Goal: Information Seeking & Learning: Learn about a topic

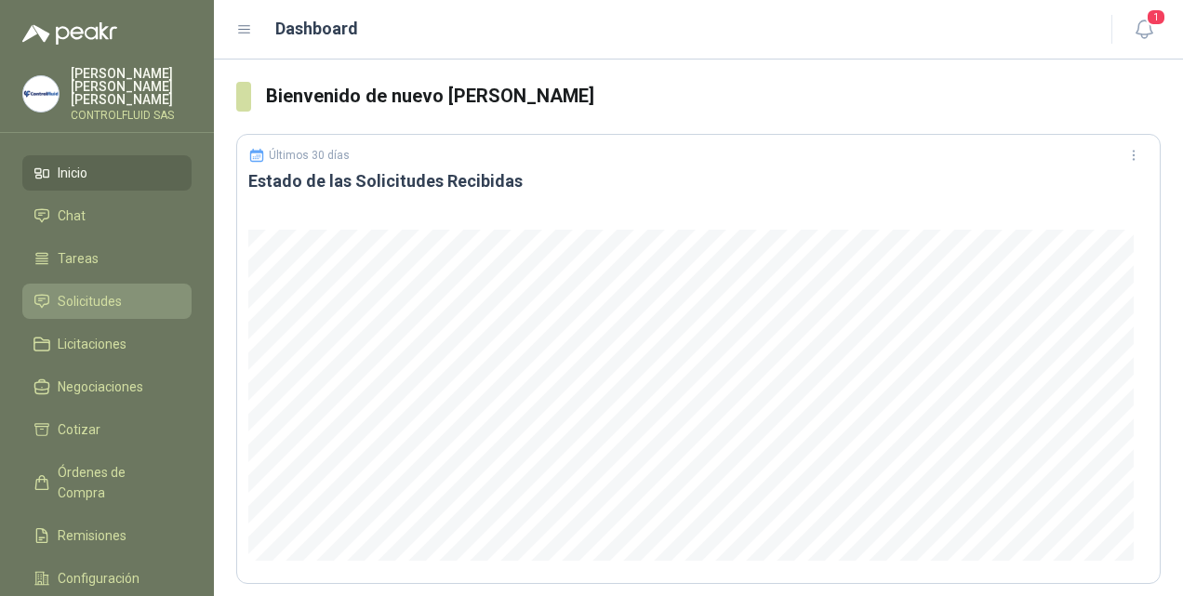
click at [97, 291] on span "Solicitudes" at bounding box center [90, 301] width 64 height 20
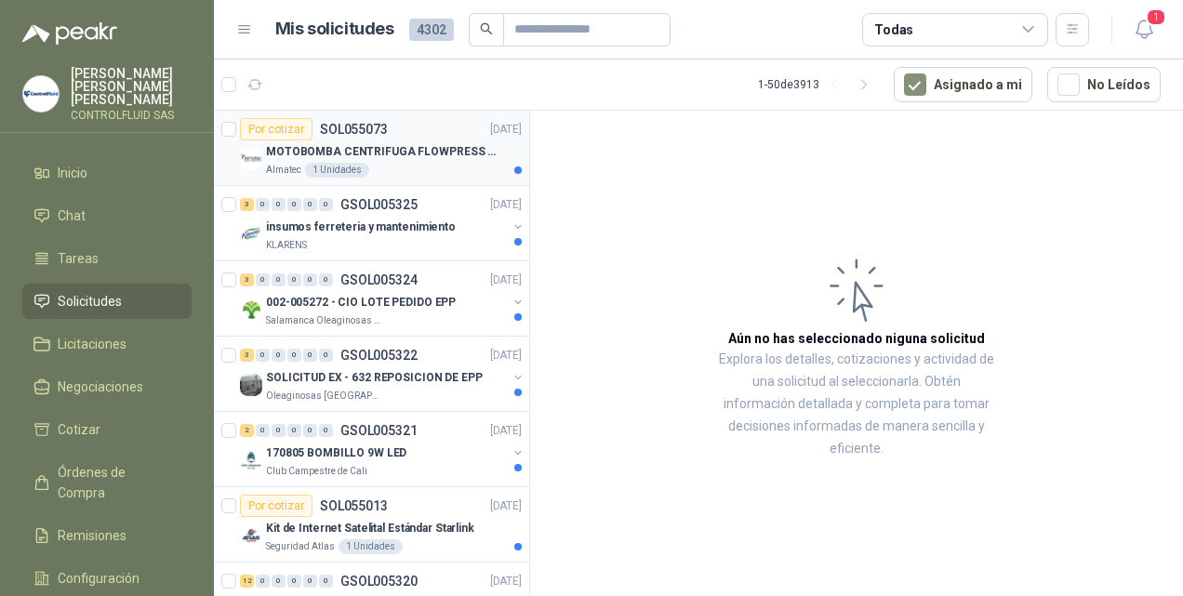
click at [275, 125] on div "Por cotizar" at bounding box center [276, 129] width 73 height 22
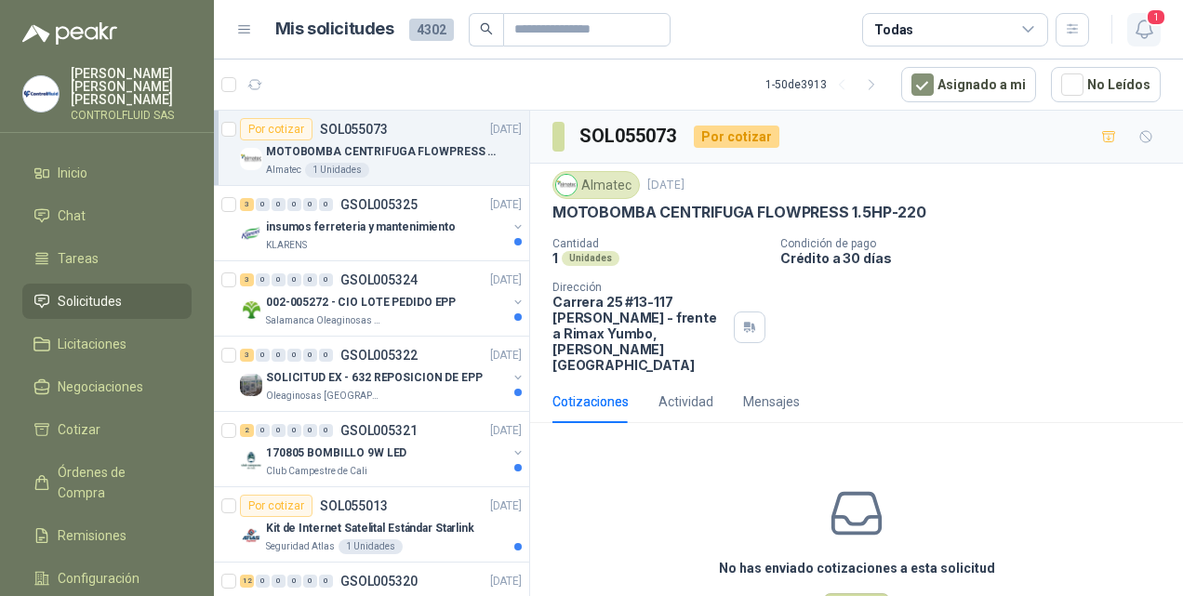
click at [1152, 26] on icon "button" at bounding box center [1143, 29] width 23 height 23
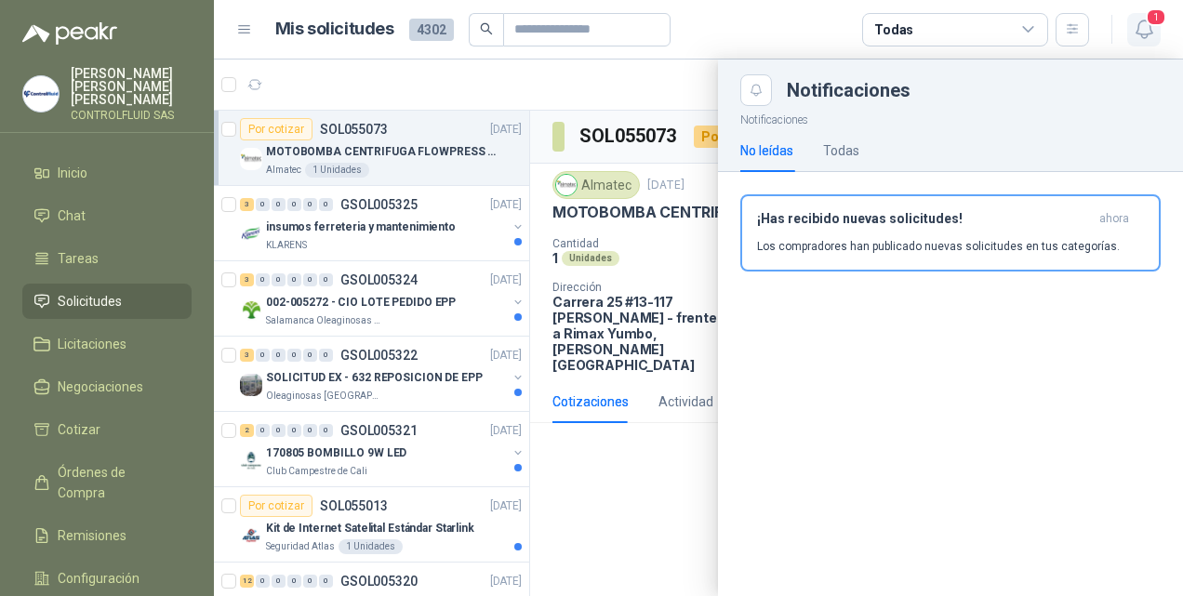
click at [1152, 25] on span "1" at bounding box center [1155, 17] width 20 height 18
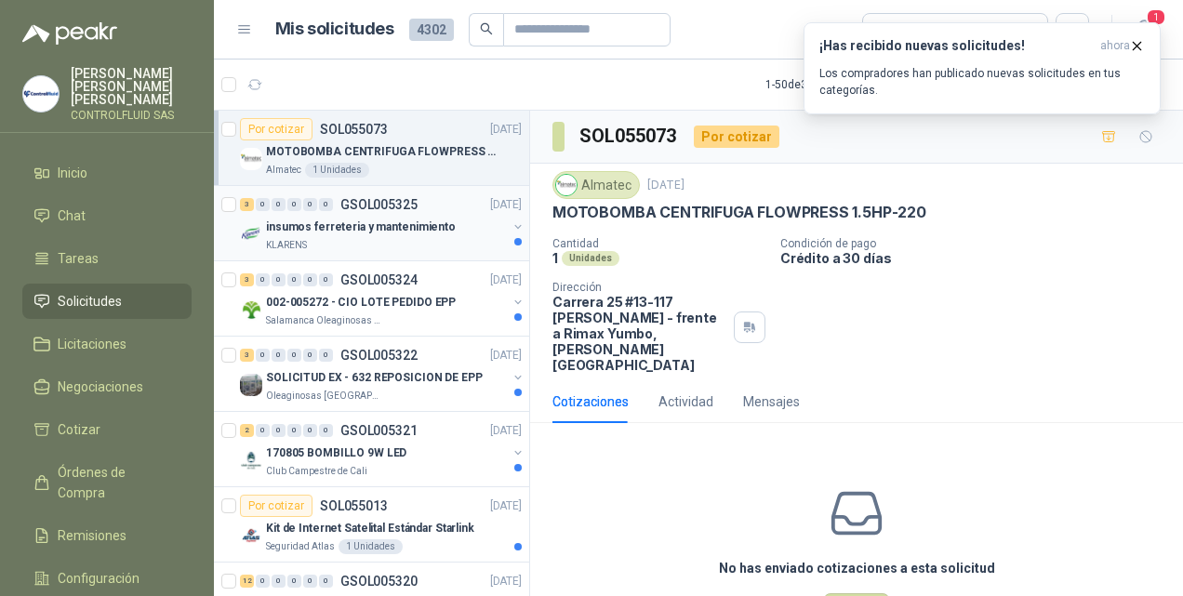
click at [290, 232] on p "insumos ferreteria y mantenimiento" at bounding box center [361, 227] width 190 height 18
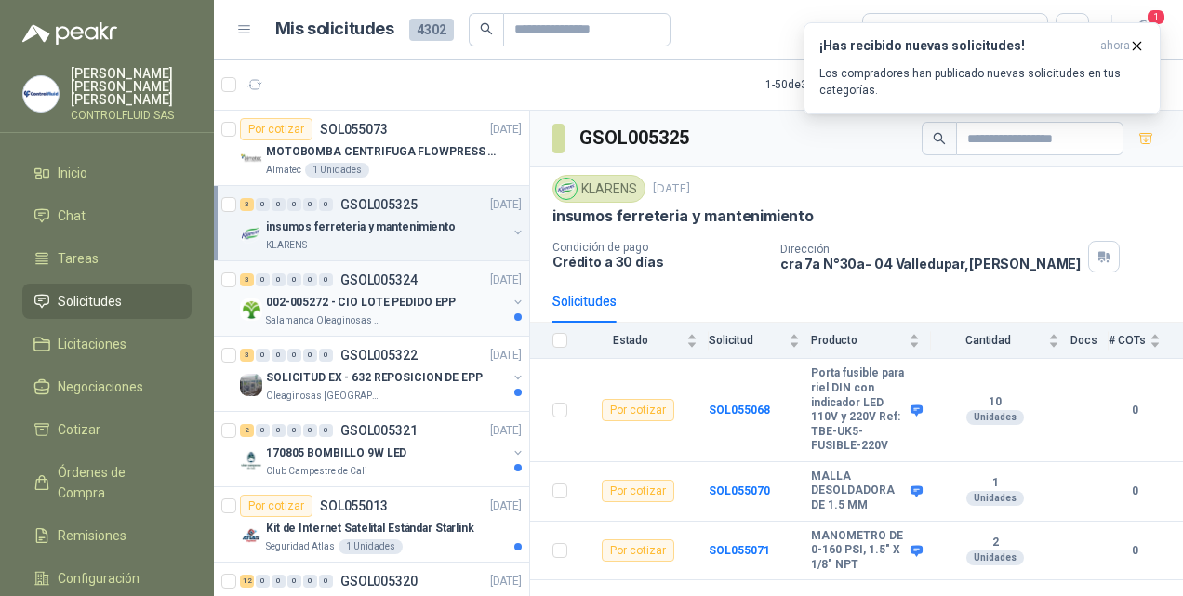
click at [294, 299] on p "002-005272 - CIO LOTE PEDIDO EPP" at bounding box center [361, 303] width 190 height 18
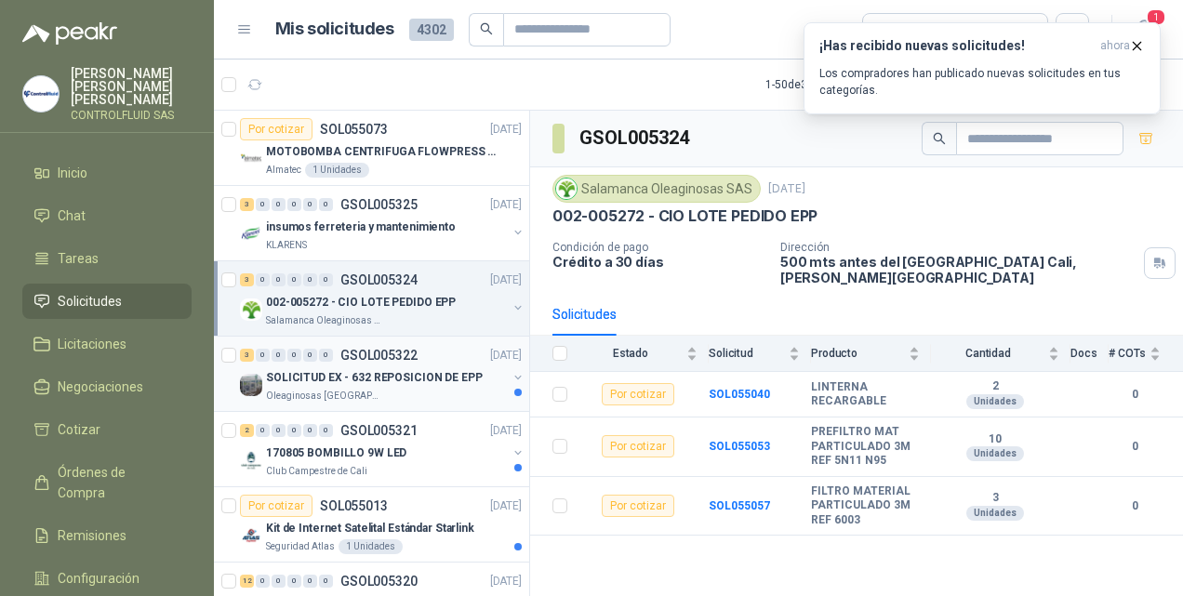
click at [320, 376] on p "SOLICITUD EX - 632 REPOSICION DE EPP" at bounding box center [374, 378] width 217 height 18
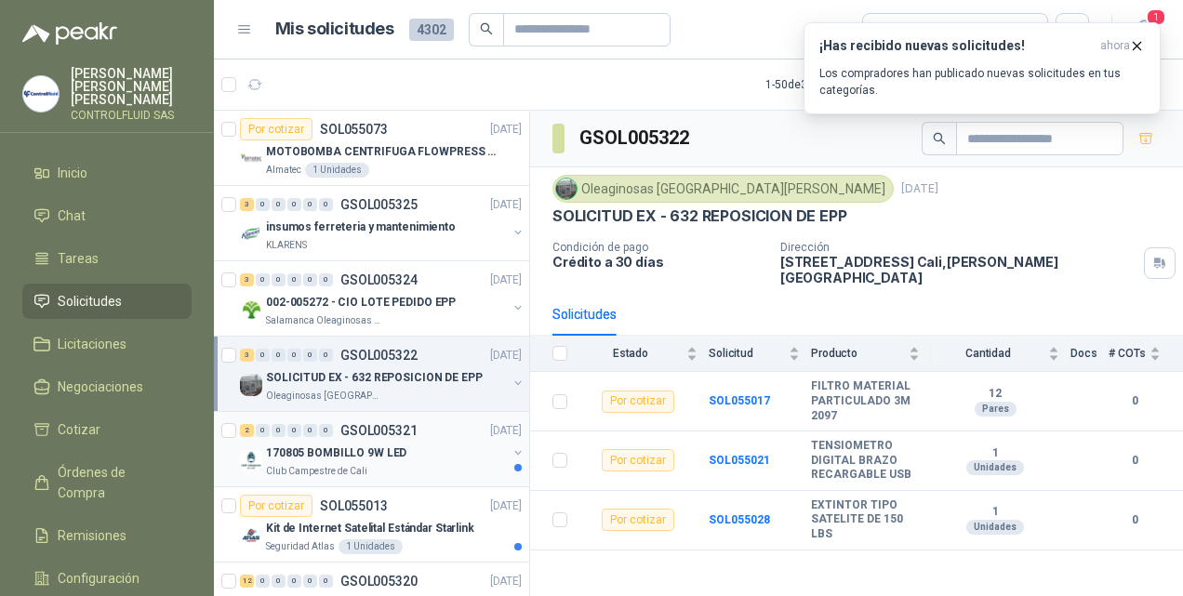
click at [285, 450] on p "170805 BOMBILLO 9W LED" at bounding box center [336, 453] width 140 height 18
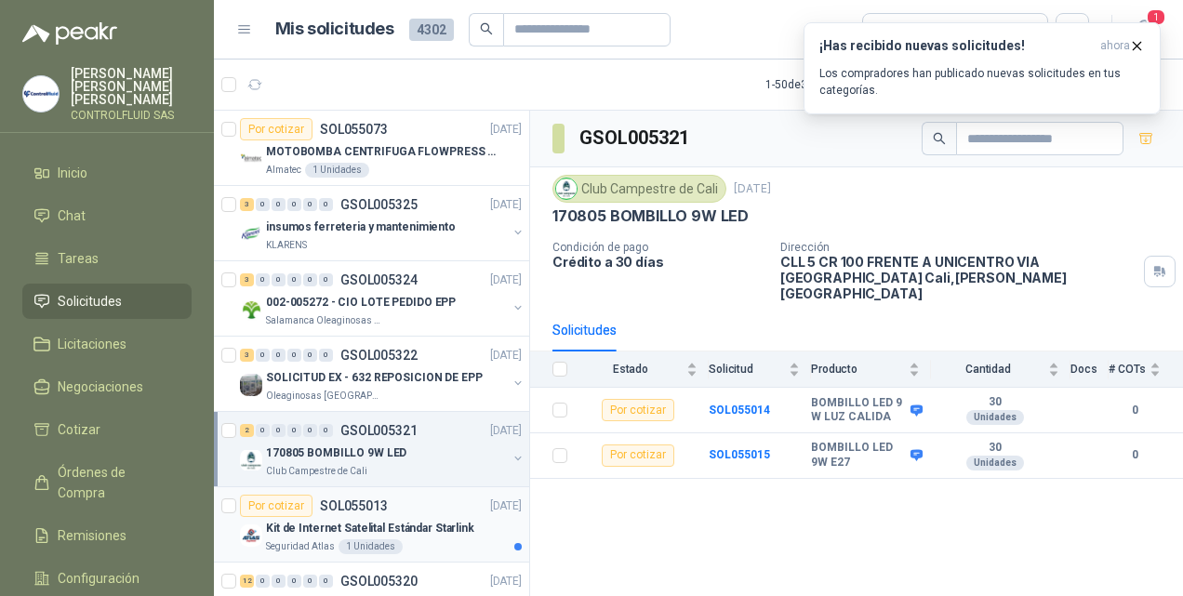
click at [311, 517] on div "Kit de Internet Satelital Estándar Starlink" at bounding box center [394, 528] width 256 height 22
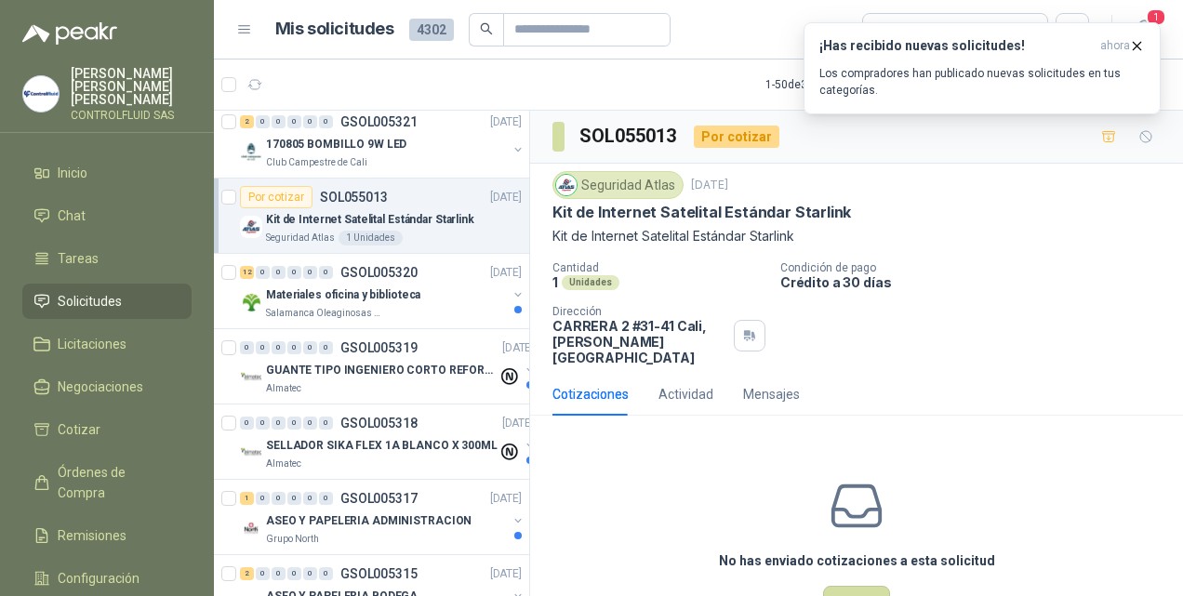
scroll to position [324, 0]
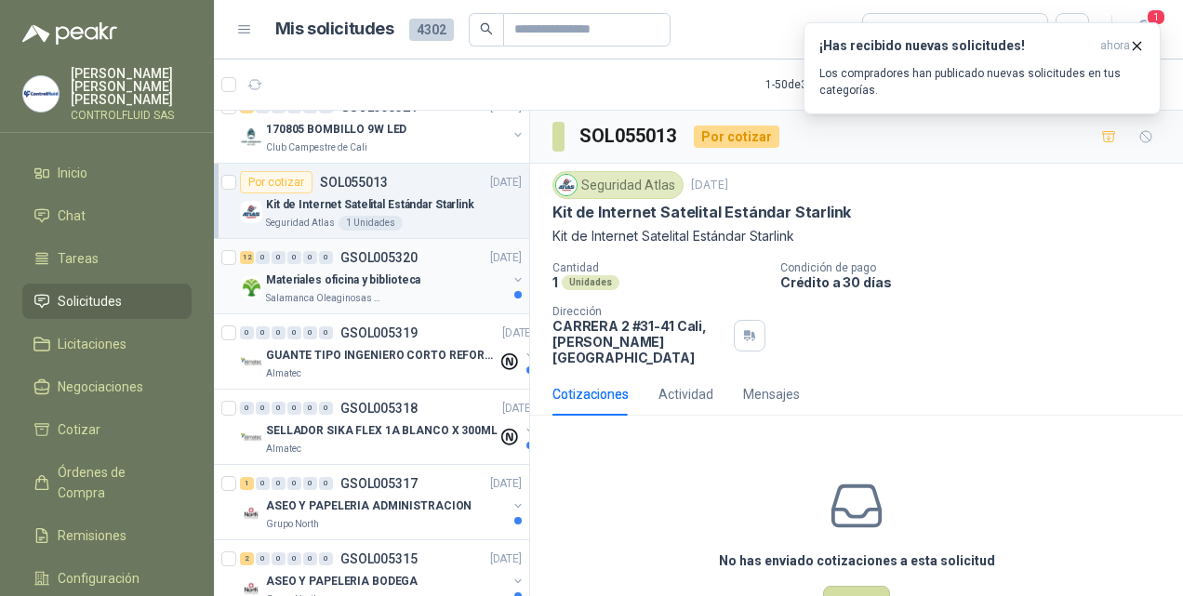
click at [364, 294] on p "Salamanca Oleaginosas SAS" at bounding box center [324, 298] width 117 height 15
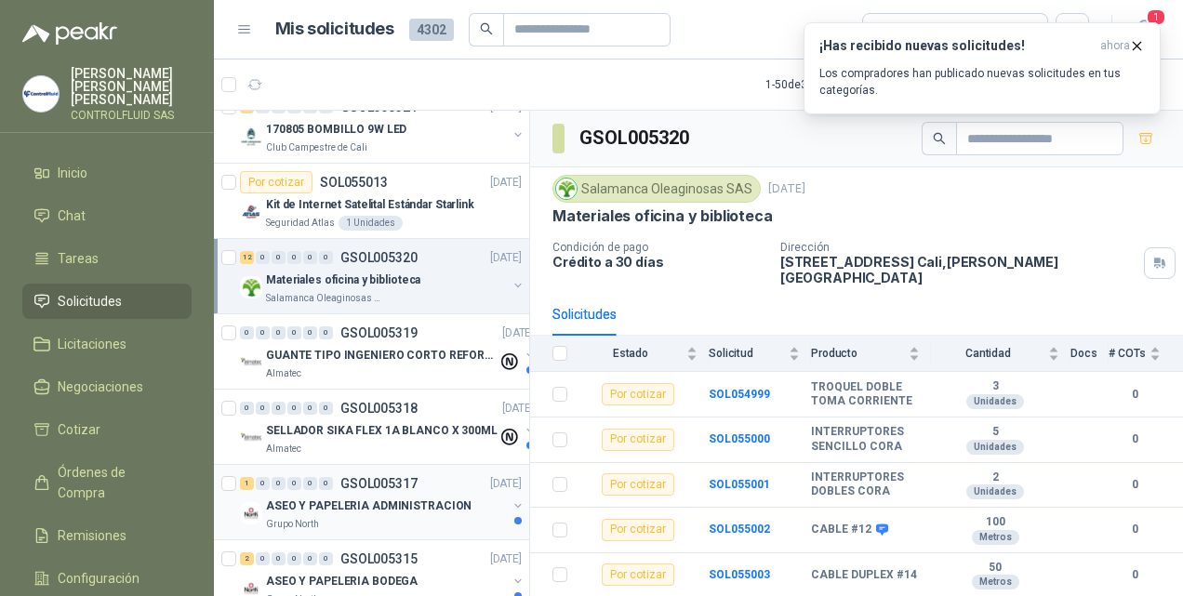
click at [376, 500] on p "ASEO Y PAPELERIA ADMINISTRACION" at bounding box center [368, 506] width 205 height 18
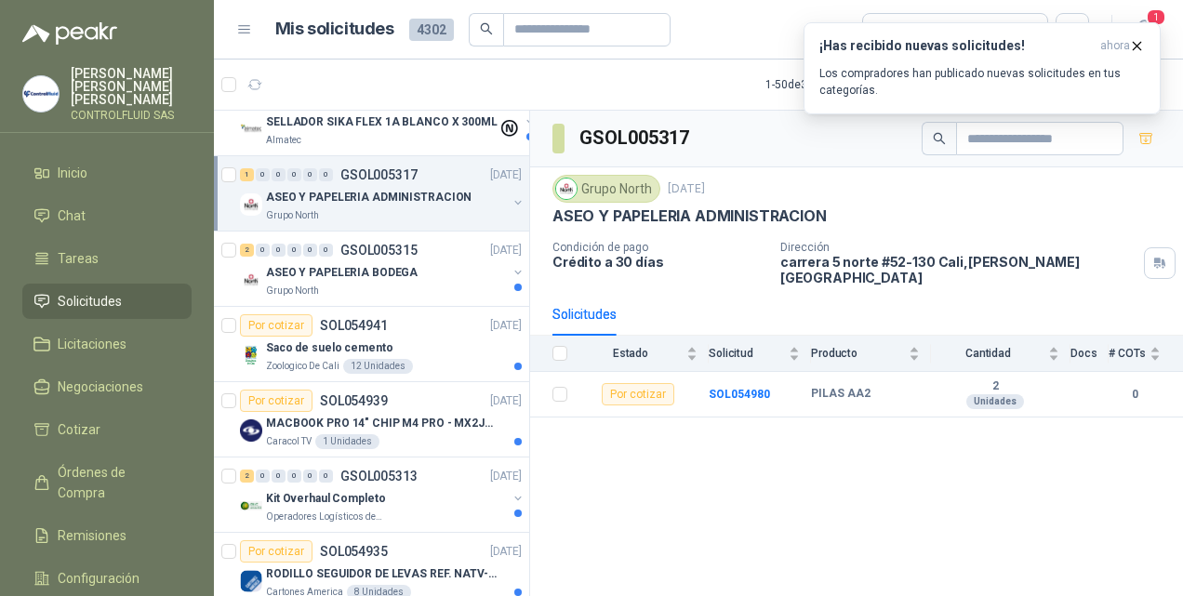
scroll to position [637, 0]
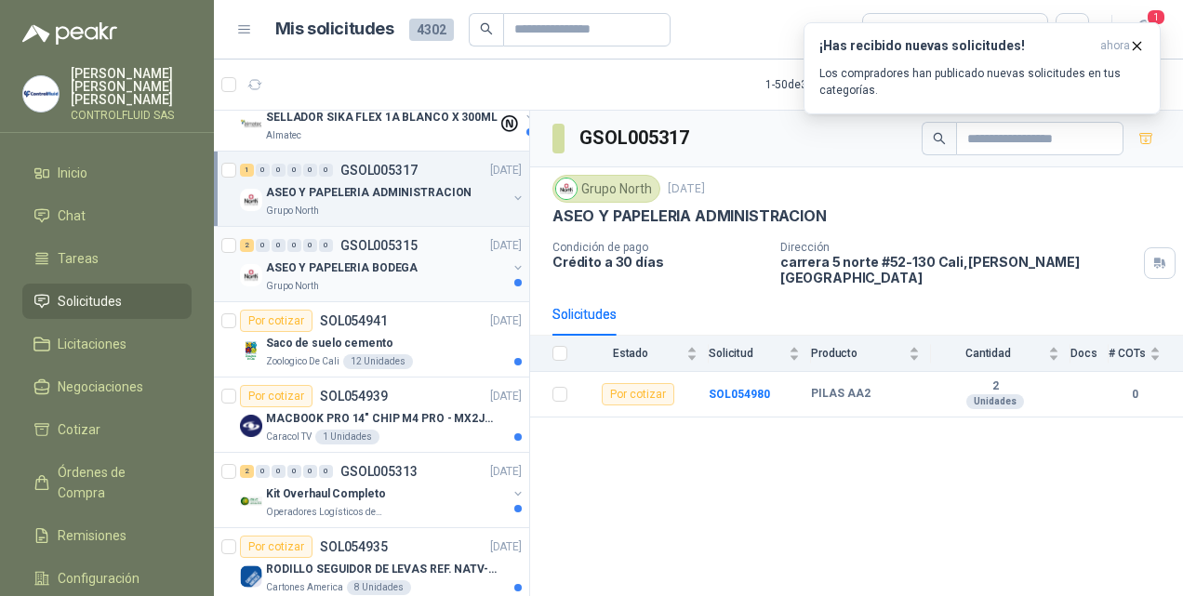
click at [309, 271] on p "ASEO Y PAPELERIA BODEGA" at bounding box center [342, 268] width 152 height 18
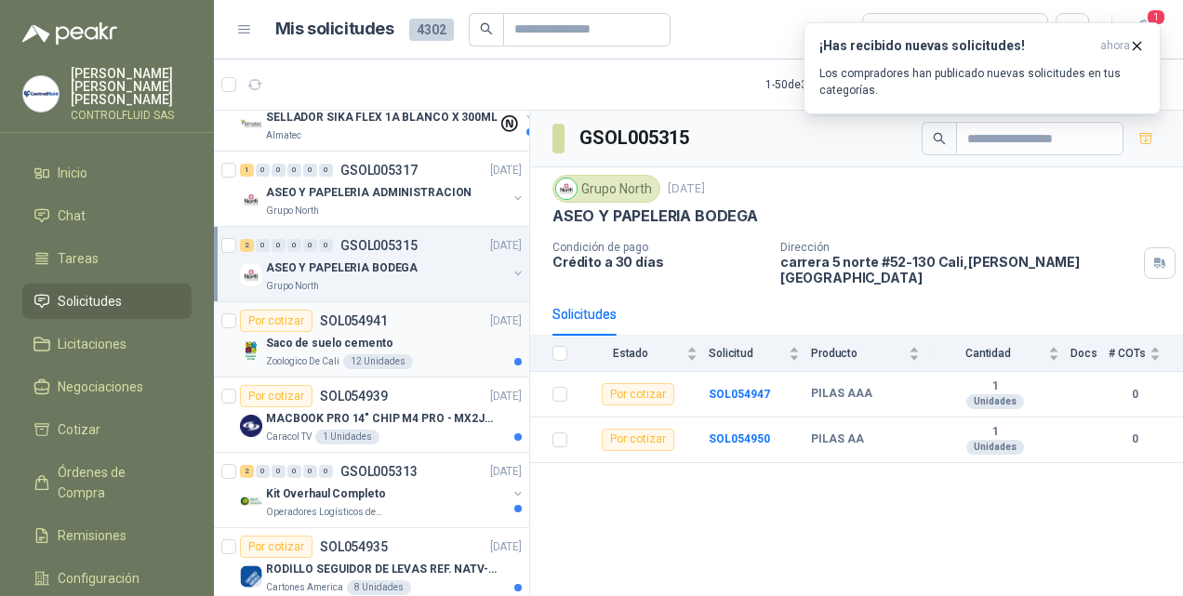
click at [277, 335] on p "Saco de suelo cemento" at bounding box center [329, 344] width 126 height 18
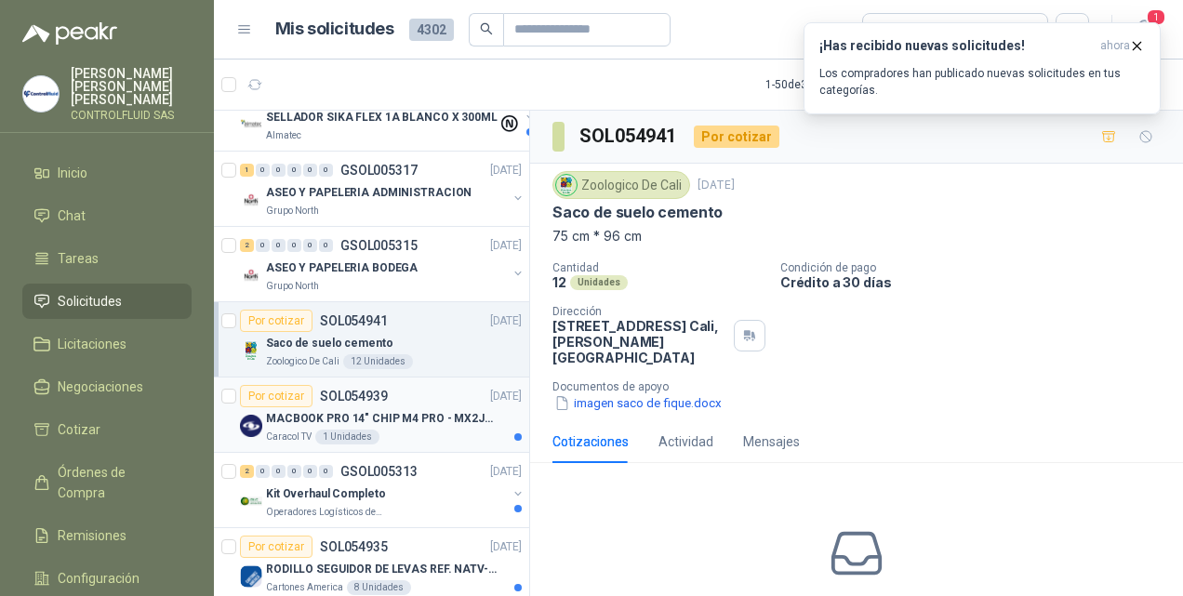
click at [299, 414] on p "MACBOOK PRO 14" CHIP M4 PRO - MX2J3E/A" at bounding box center [382, 419] width 232 height 18
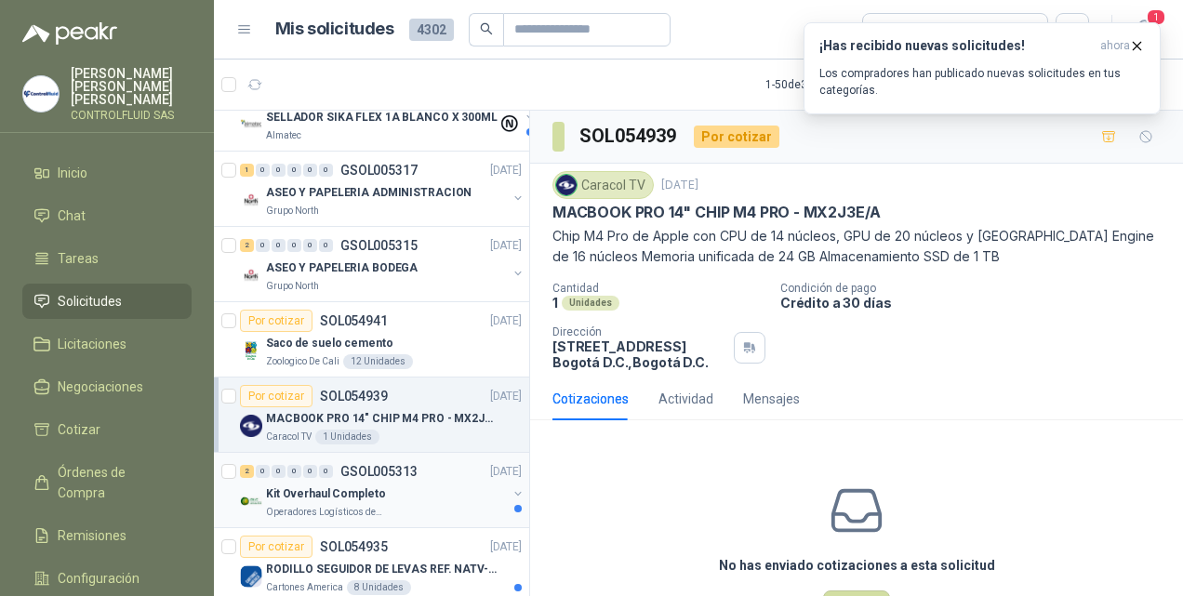
click at [294, 485] on p "Kit Overhaul Completo" at bounding box center [325, 494] width 119 height 18
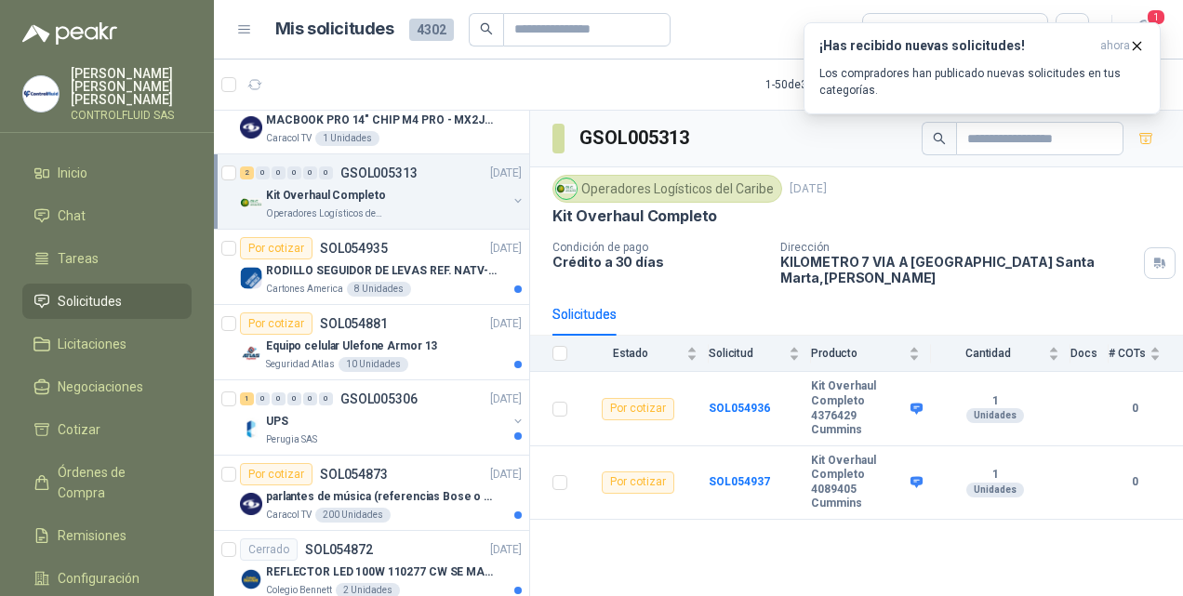
scroll to position [946, 0]
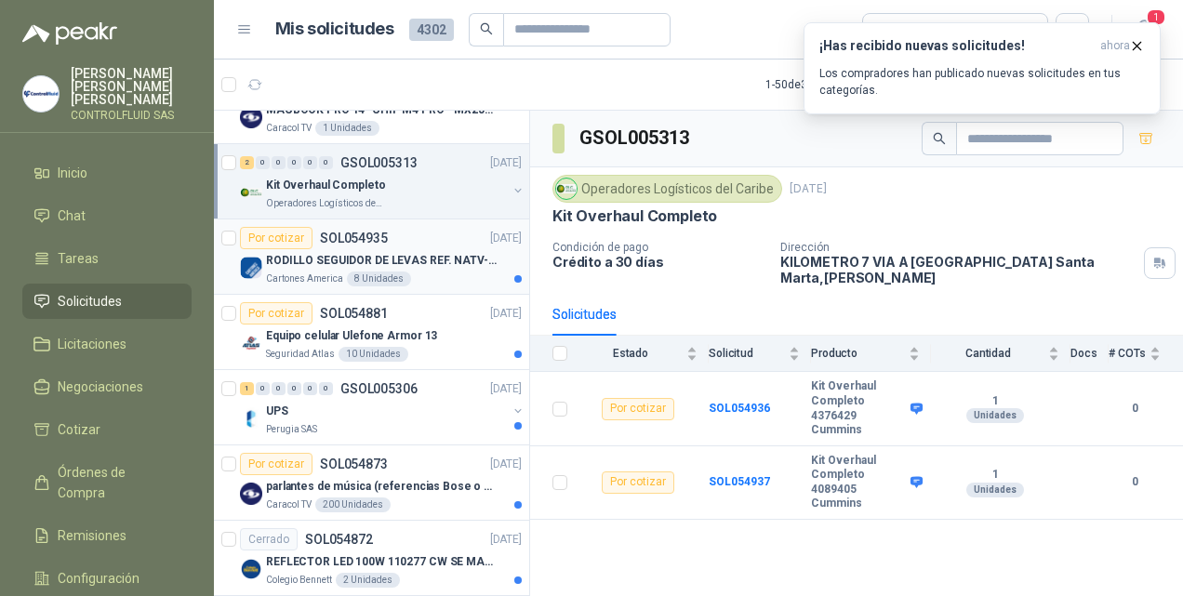
click at [369, 258] on p "RODILLO SEGUIDOR DE LEVAS REF. NATV-17-PPA [PERSON_NAME]" at bounding box center [382, 261] width 232 height 18
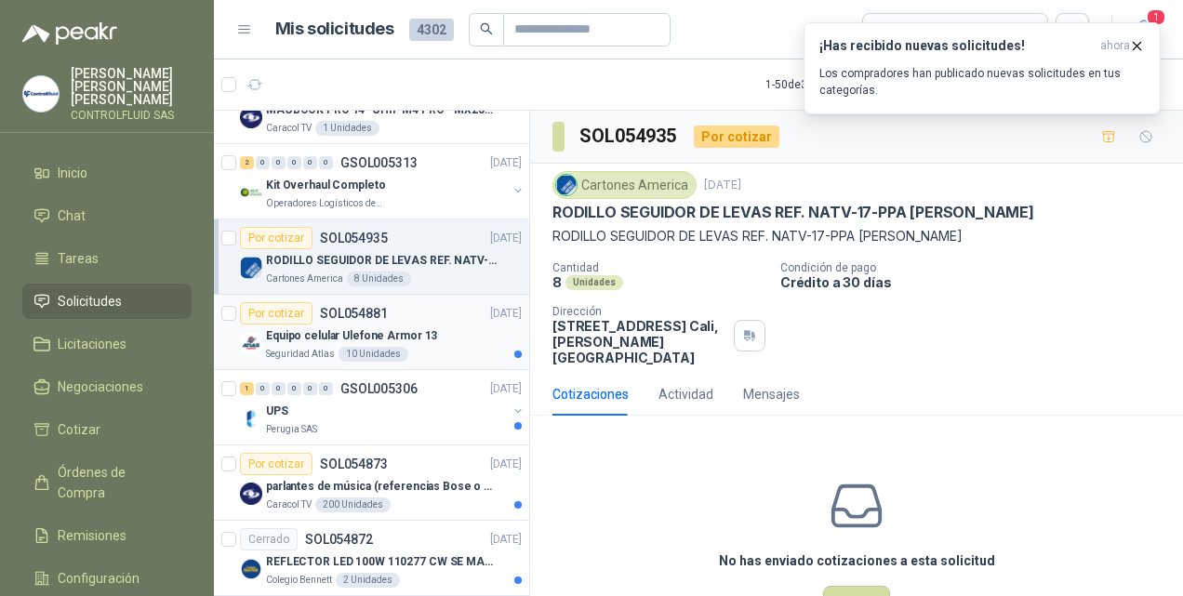
click at [295, 339] on div "Equipo celular Ulefone Armor 13" at bounding box center [394, 335] width 256 height 22
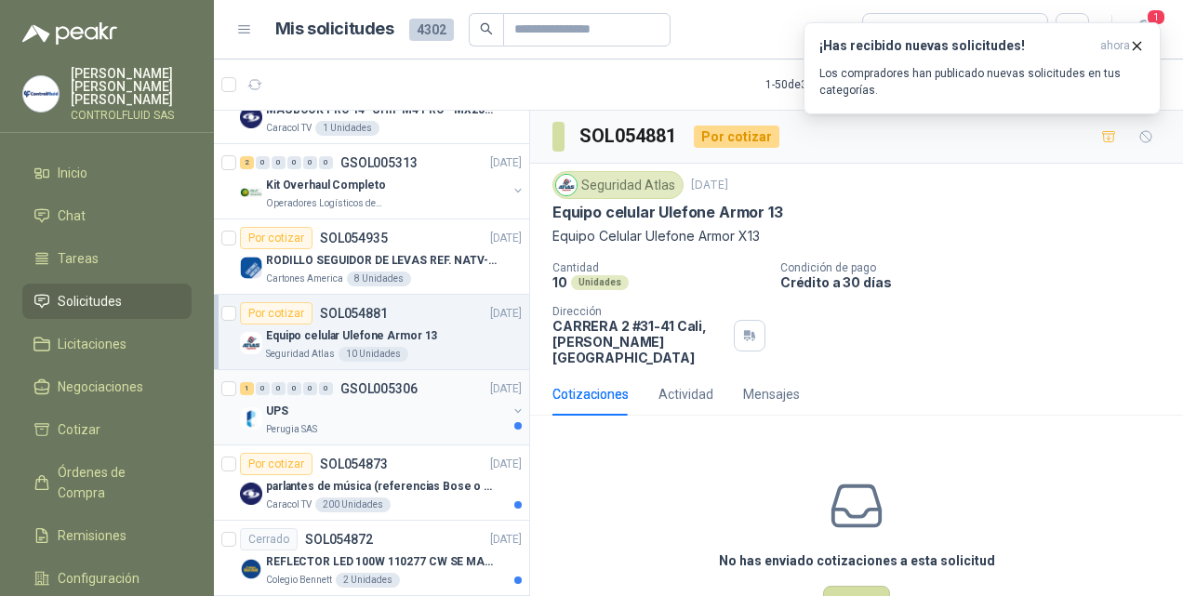
click at [299, 404] on div "UPS" at bounding box center [386, 411] width 241 height 22
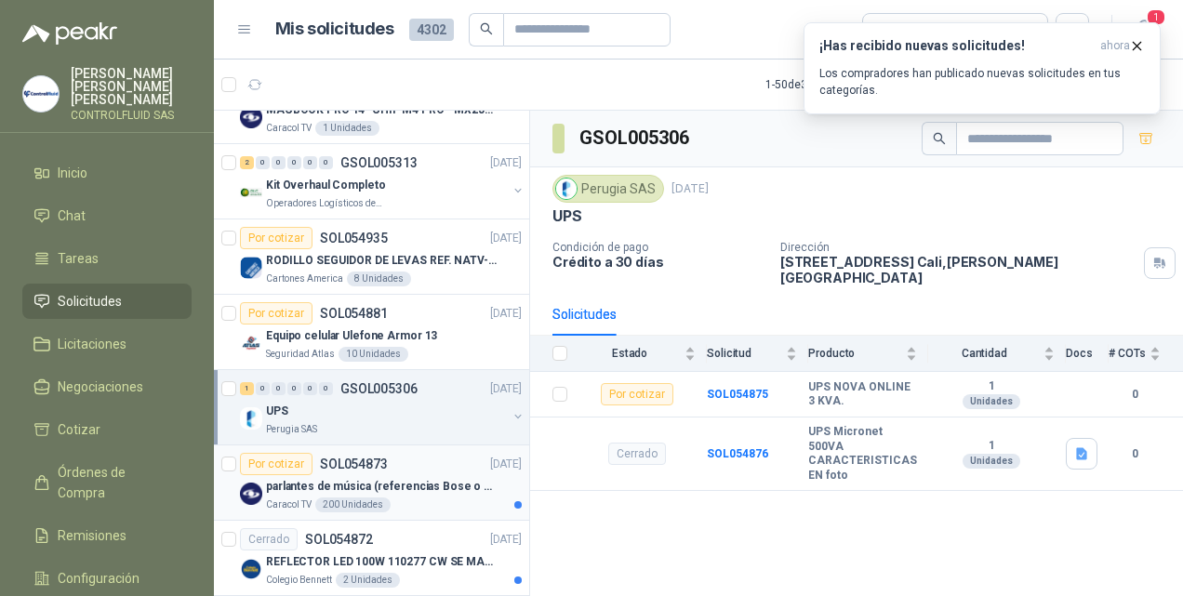
click at [316, 503] on div "Caracol TV 200 Unidades" at bounding box center [394, 504] width 256 height 15
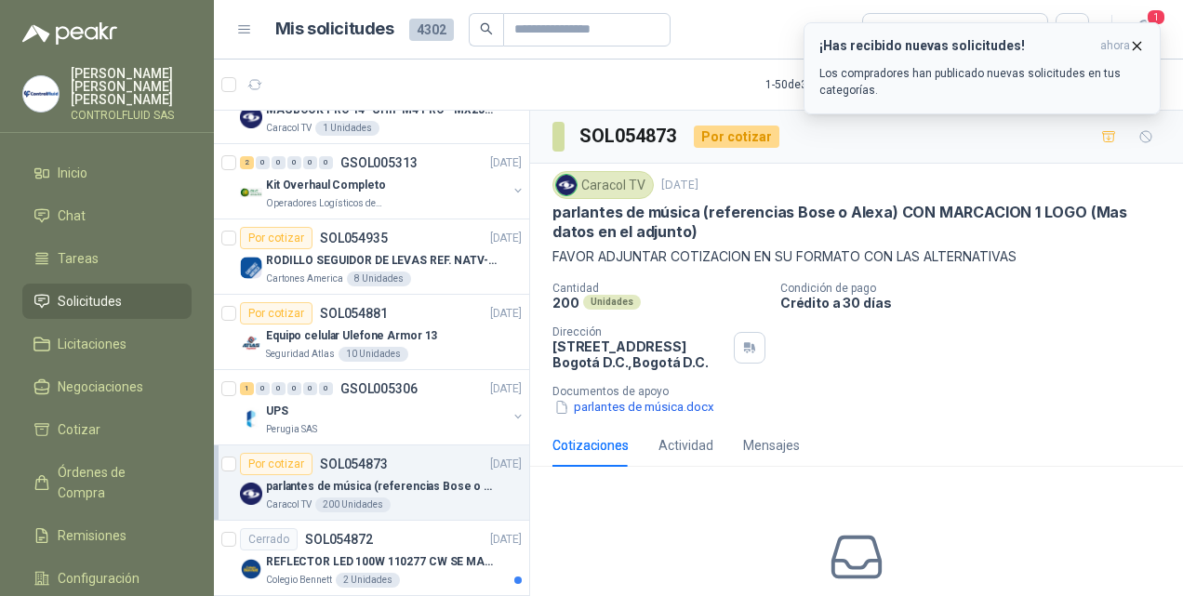
click at [1123, 44] on span "ahora" at bounding box center [1115, 46] width 30 height 16
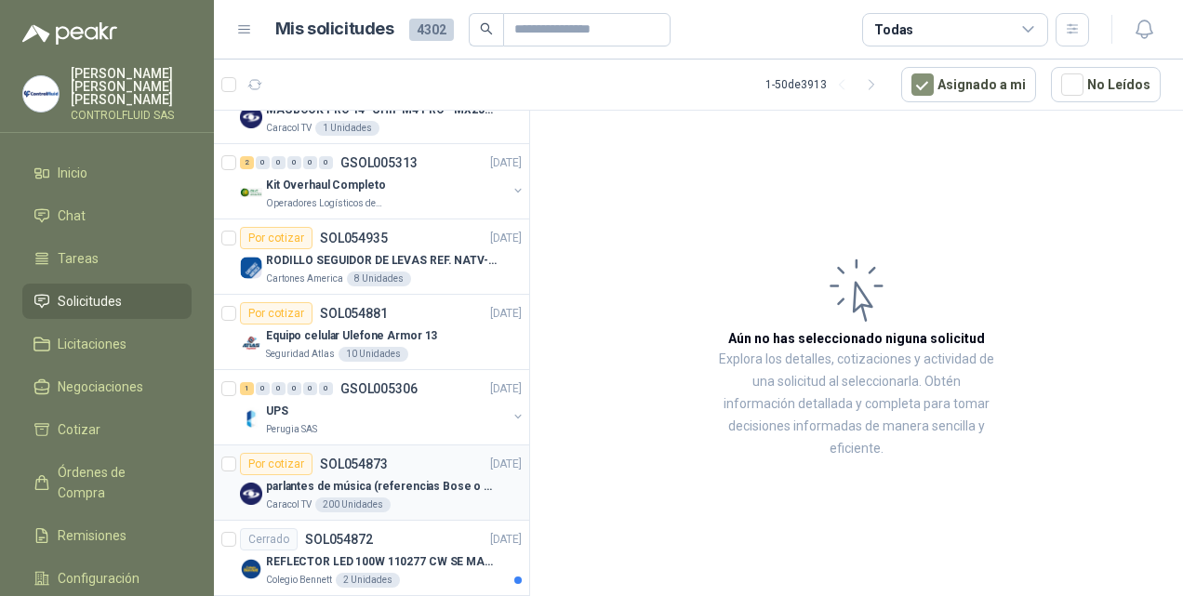
click at [332, 497] on div "200 Unidades" at bounding box center [352, 504] width 75 height 15
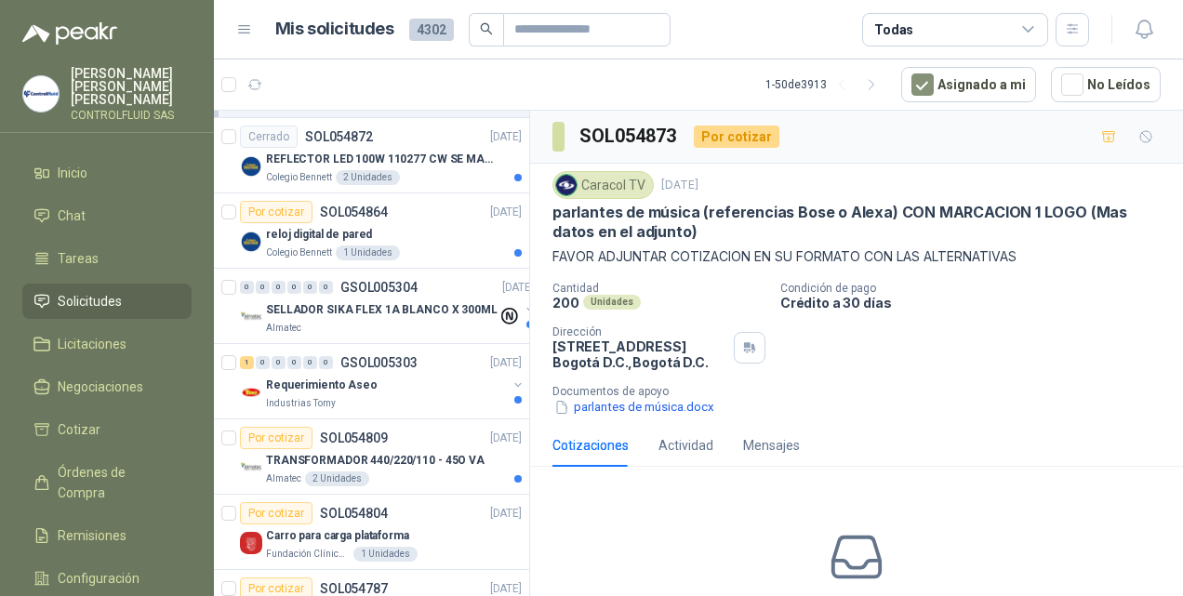
scroll to position [1357, 0]
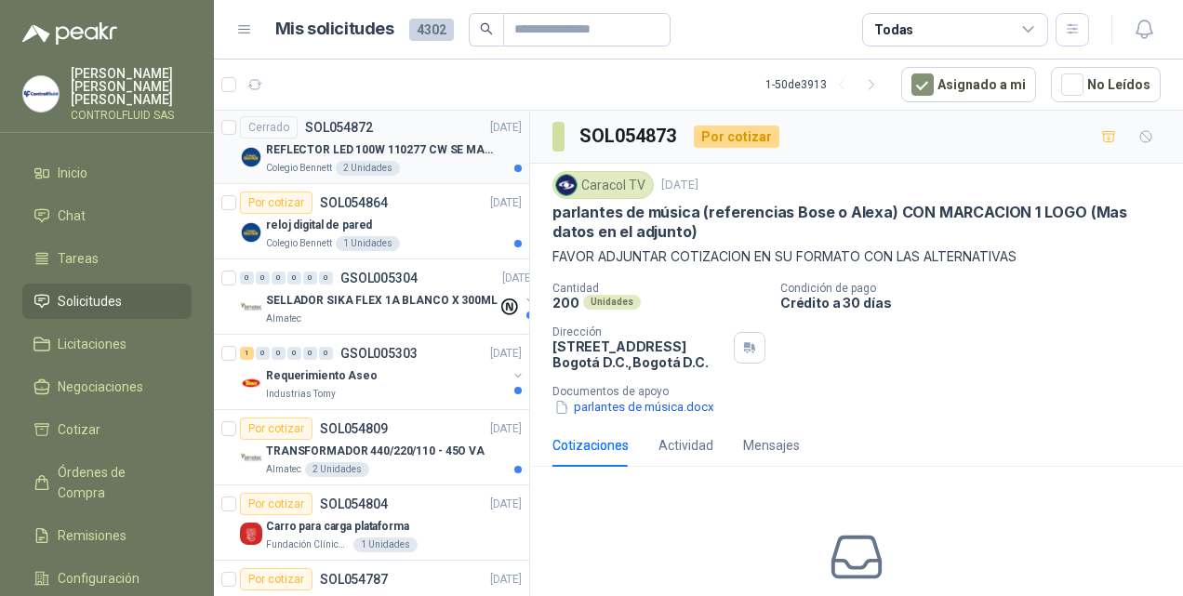
click at [305, 145] on p "REFLECTOR LED 100W 110277 CW SE MARCA: PILA BY PHILIPS" at bounding box center [382, 150] width 232 height 18
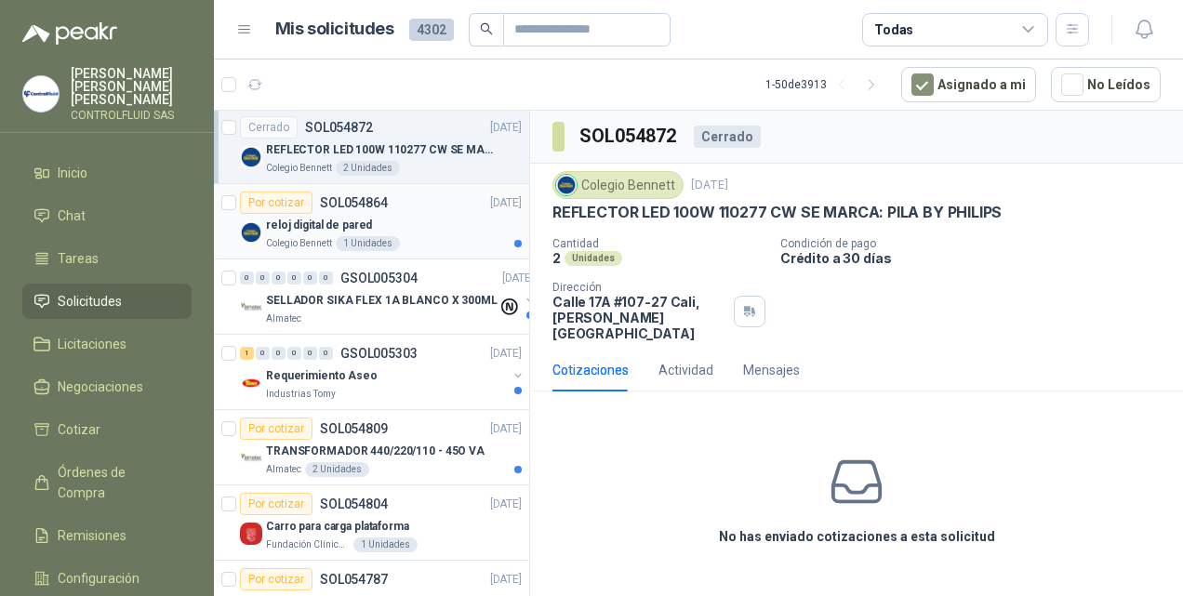
click at [314, 242] on p "Colegio Bennett" at bounding box center [299, 243] width 66 height 15
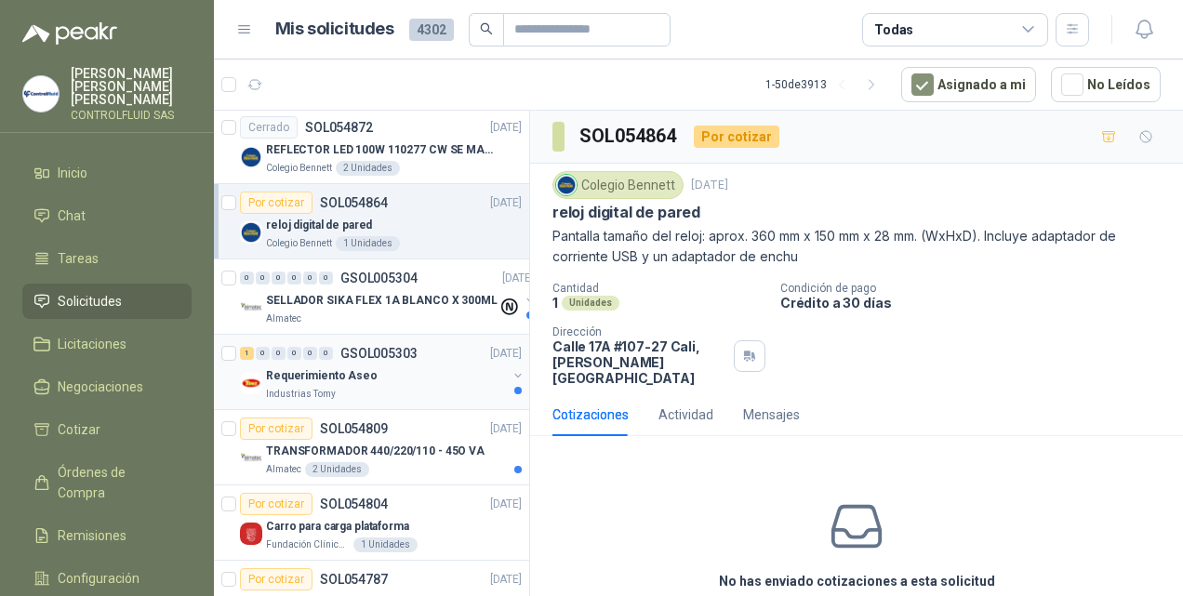
click at [292, 376] on p "Requerimiento Aseo" at bounding box center [322, 376] width 112 height 18
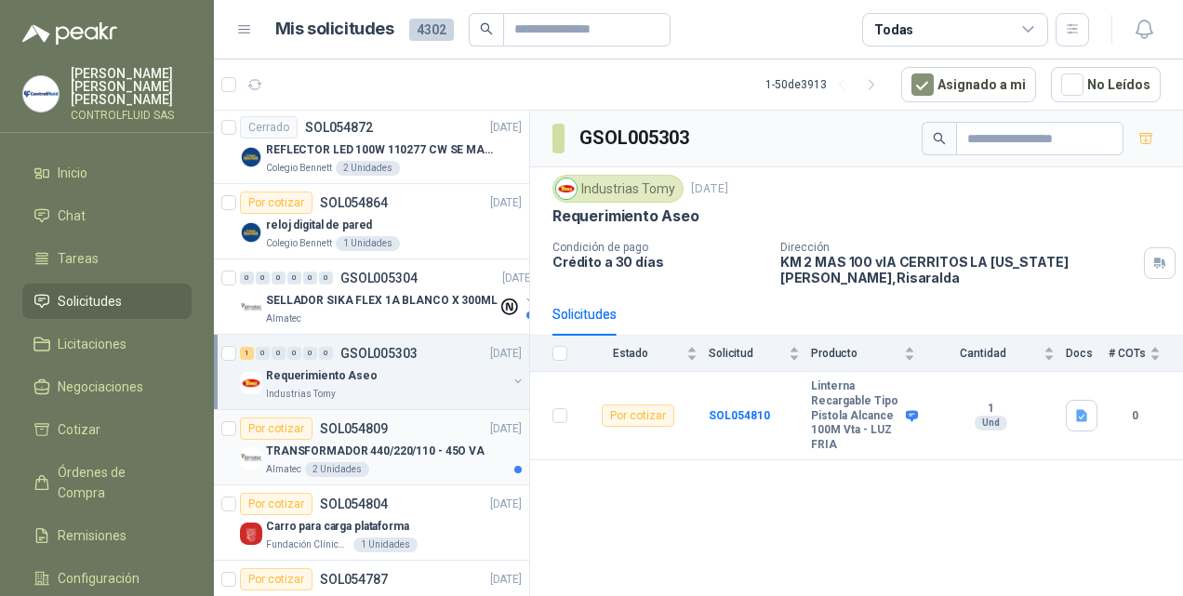
click at [316, 451] on p "TRANSFORMADOR 440/220/110 - 45O VA" at bounding box center [375, 452] width 218 height 18
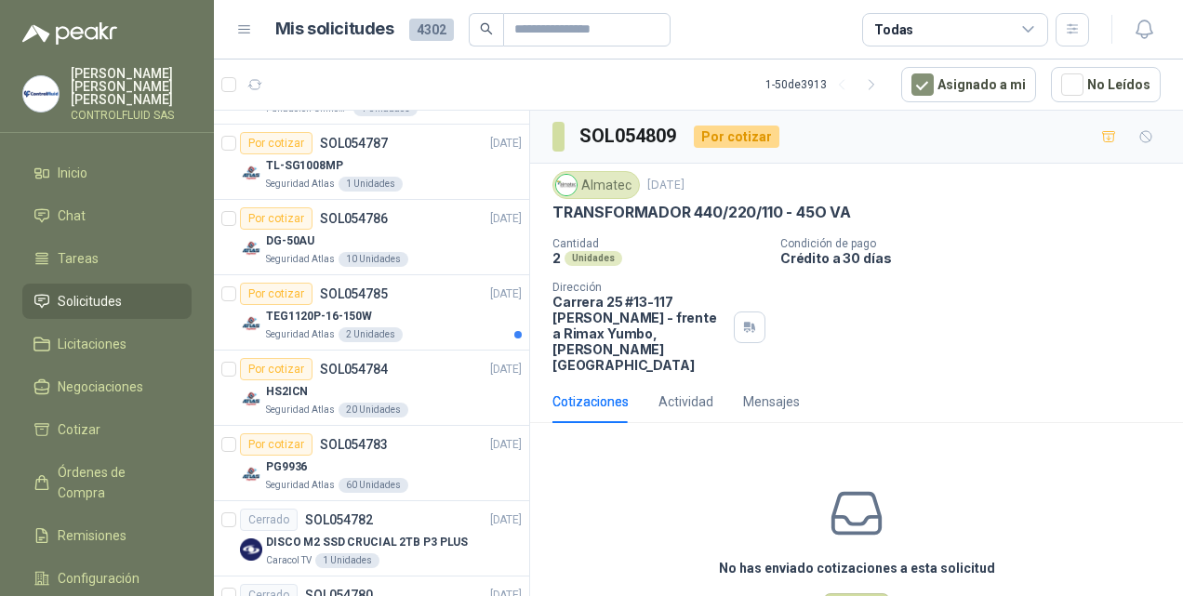
scroll to position [1834, 0]
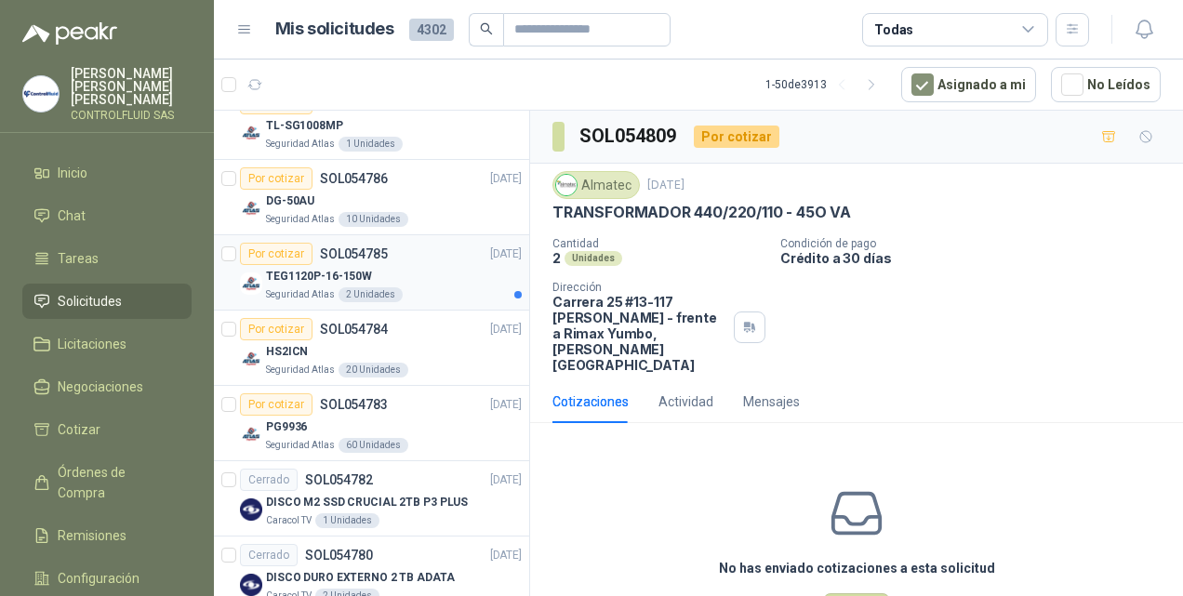
click at [279, 270] on p "TEG1120P-16-150W" at bounding box center [319, 277] width 106 height 18
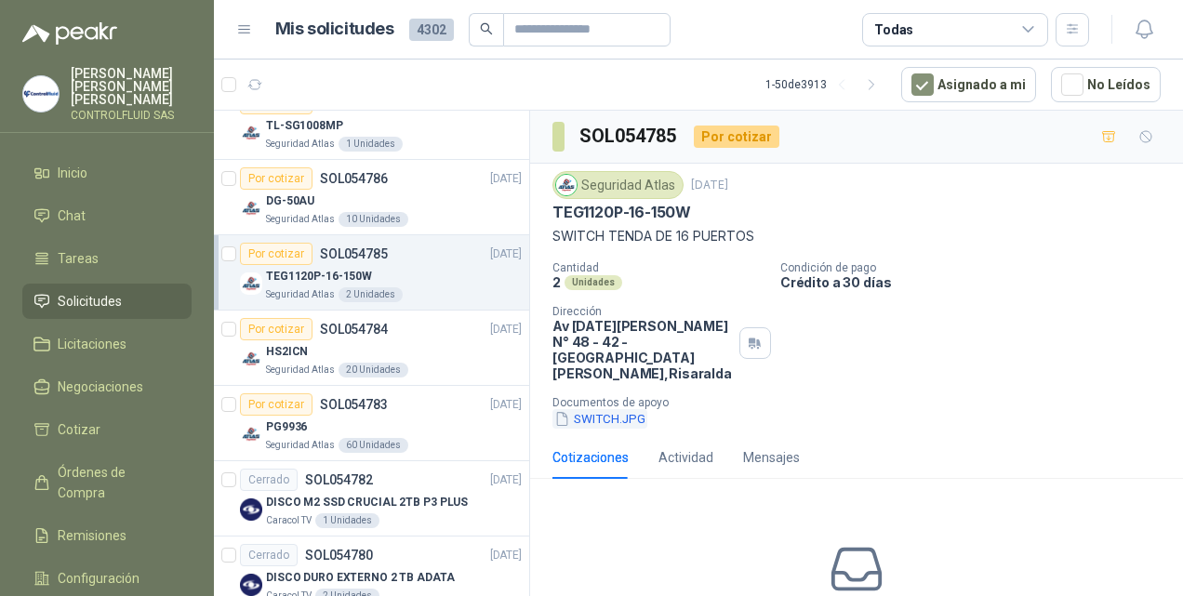
click at [608, 409] on button "SWITCH.JPG" at bounding box center [599, 419] width 95 height 20
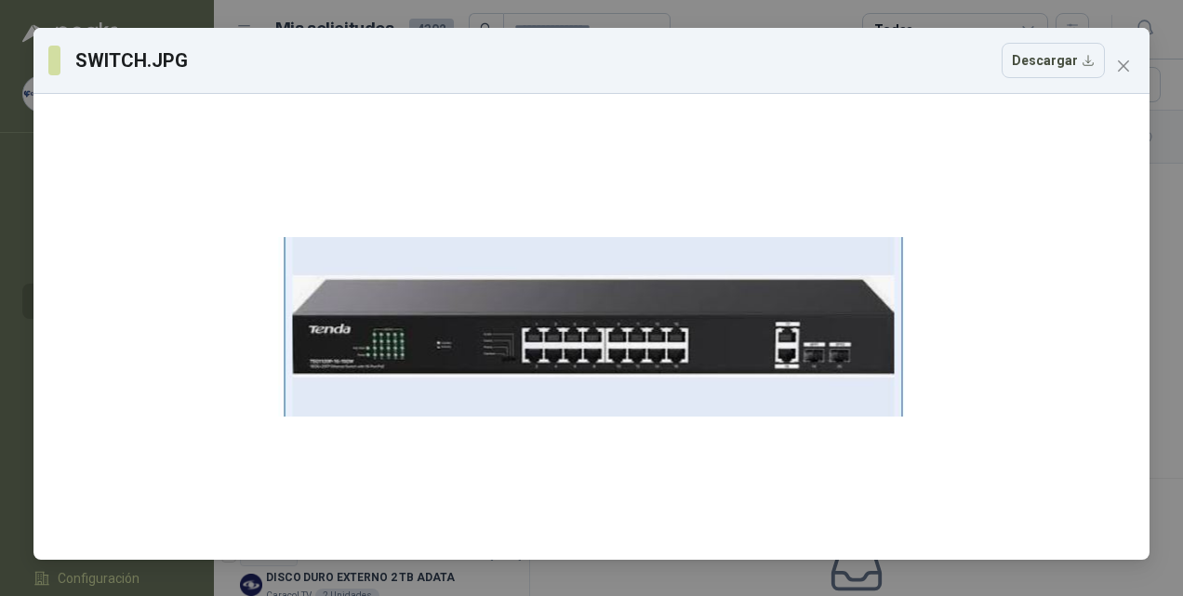
click at [1125, 81] on div "SWITCH.JPG Descargar" at bounding box center [591, 61] width 1116 height 66
click at [1125, 63] on icon "close" at bounding box center [1123, 65] width 11 height 11
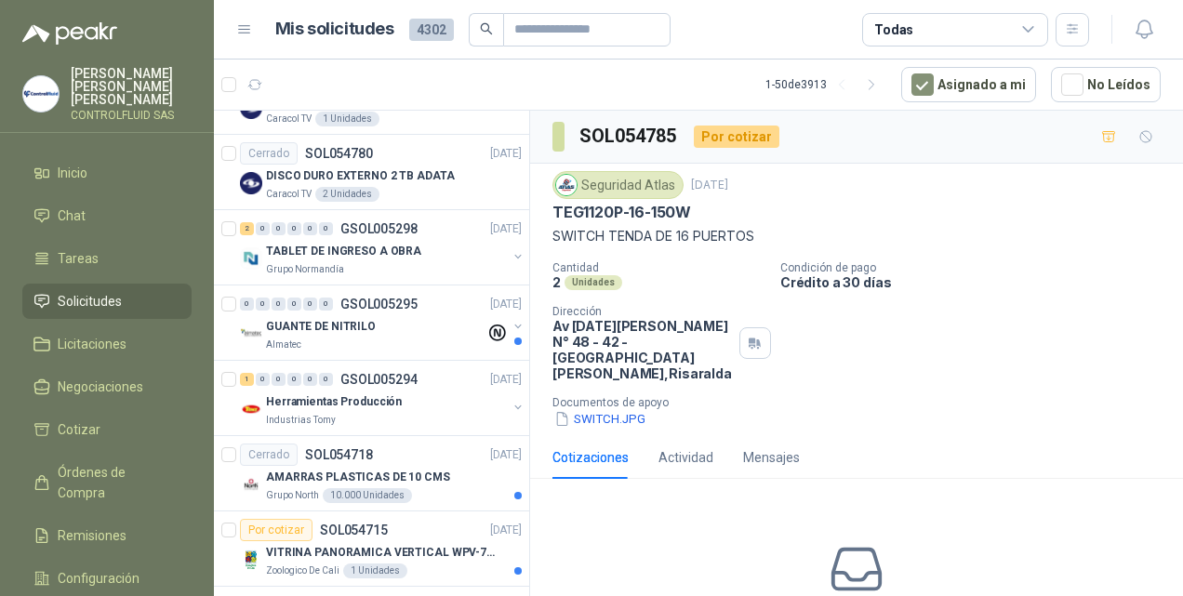
scroll to position [2323, 0]
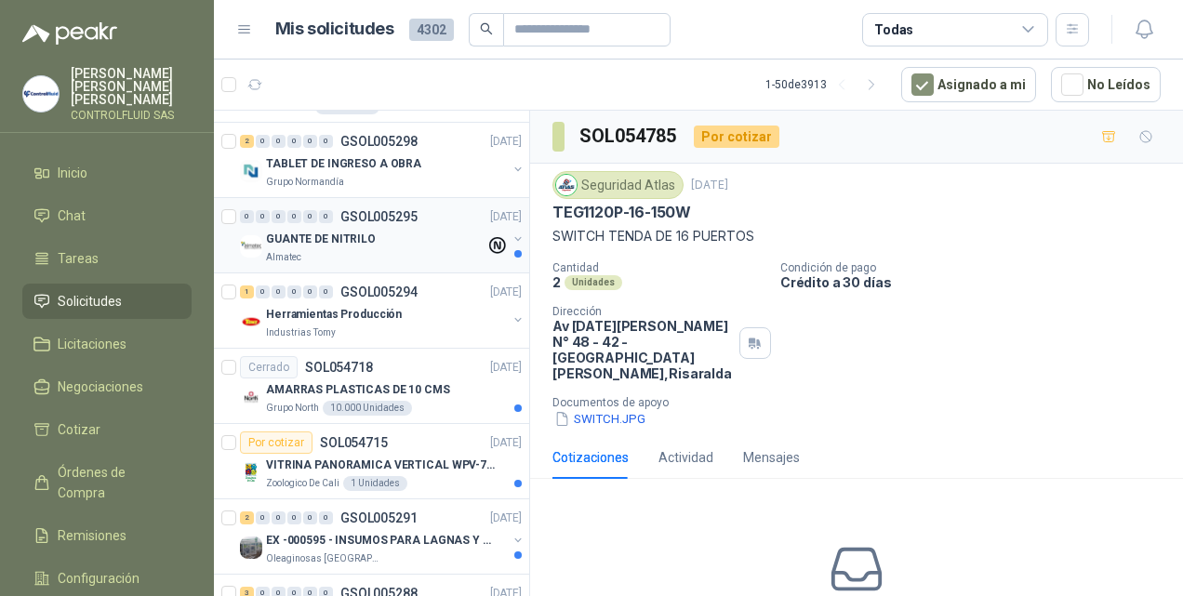
click at [326, 231] on p "GUANTE DE NITRILO" at bounding box center [321, 240] width 110 height 18
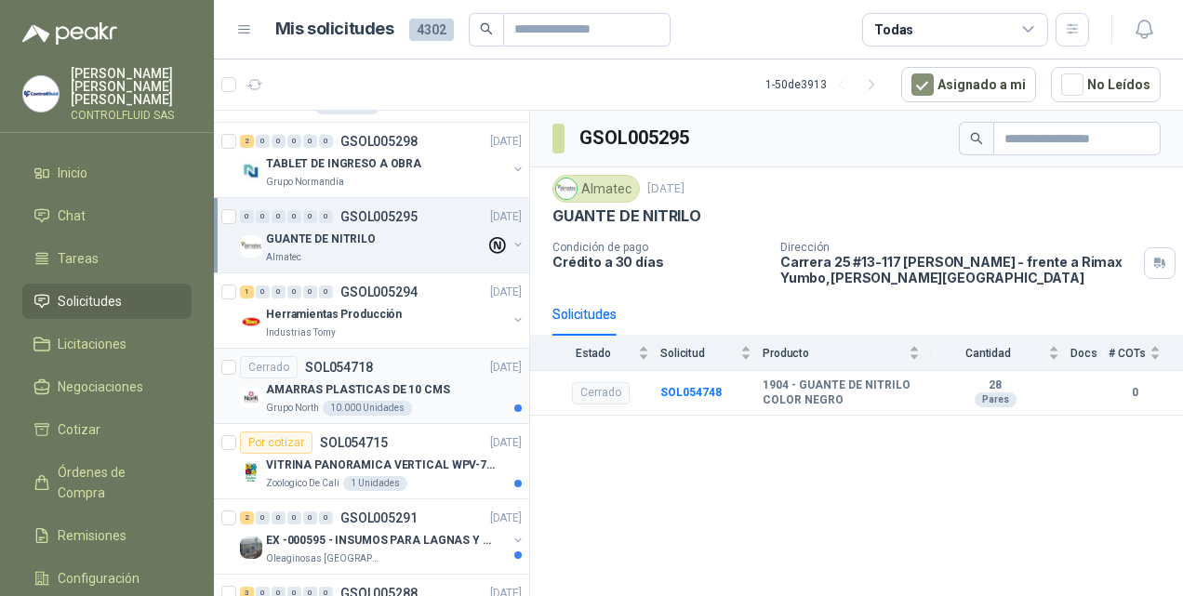
click at [317, 401] on div "Grupo North 10.000 Unidades" at bounding box center [394, 408] width 256 height 15
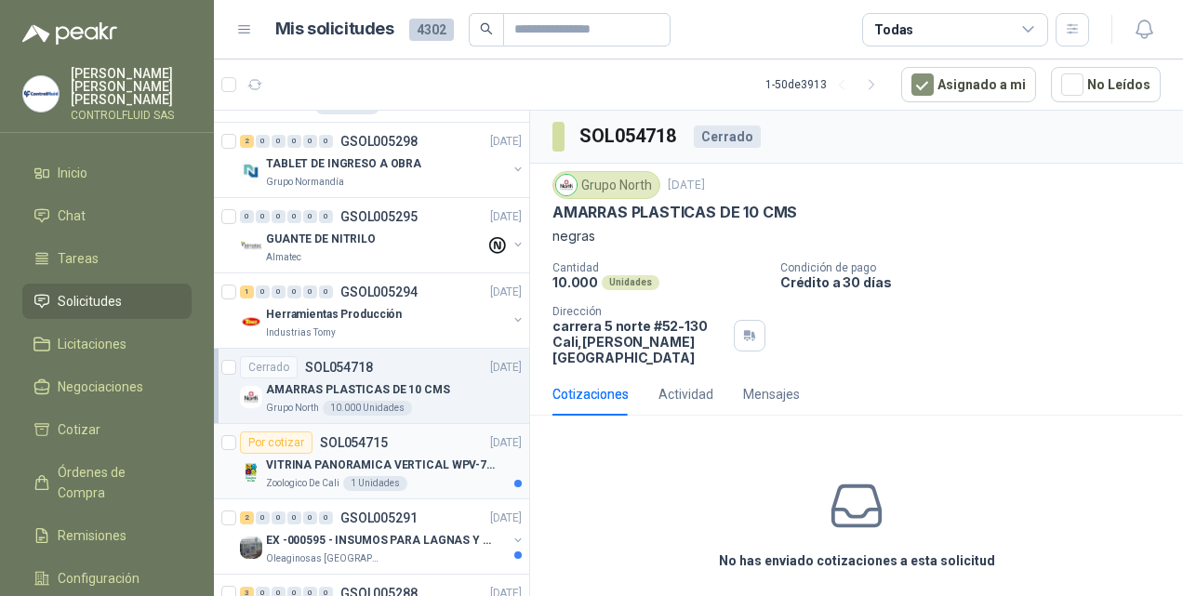
click at [343, 485] on article "Por cotizar SOL054715 [DATE] VITRINA PANORAMICA VERTICAL WPV-700FA Zoologico De…" at bounding box center [371, 461] width 315 height 75
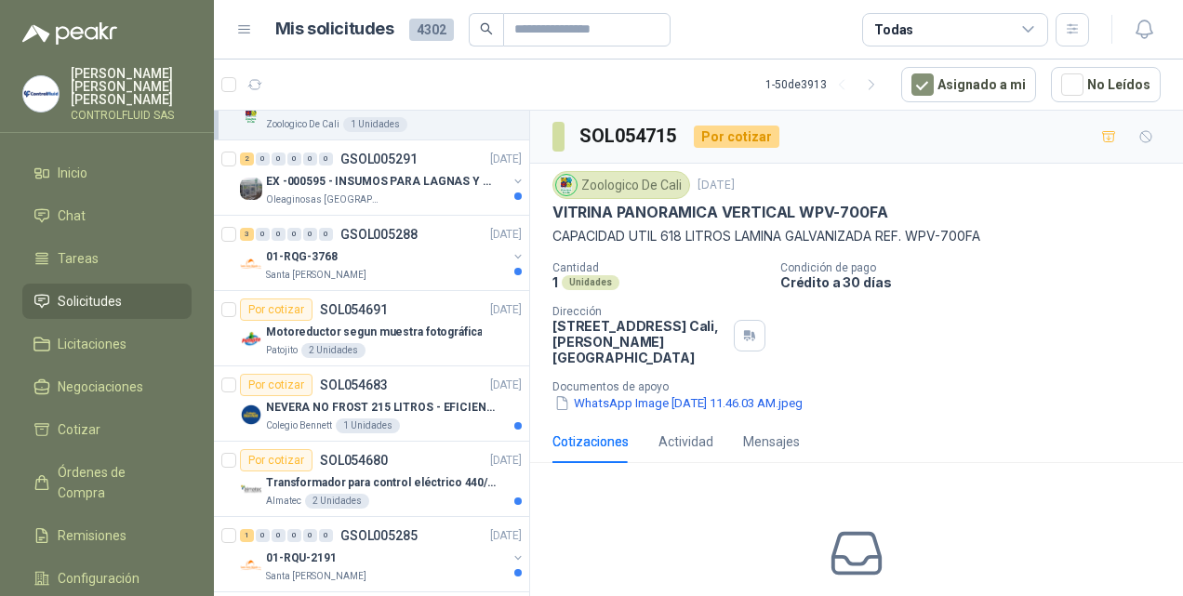
scroll to position [2685, 0]
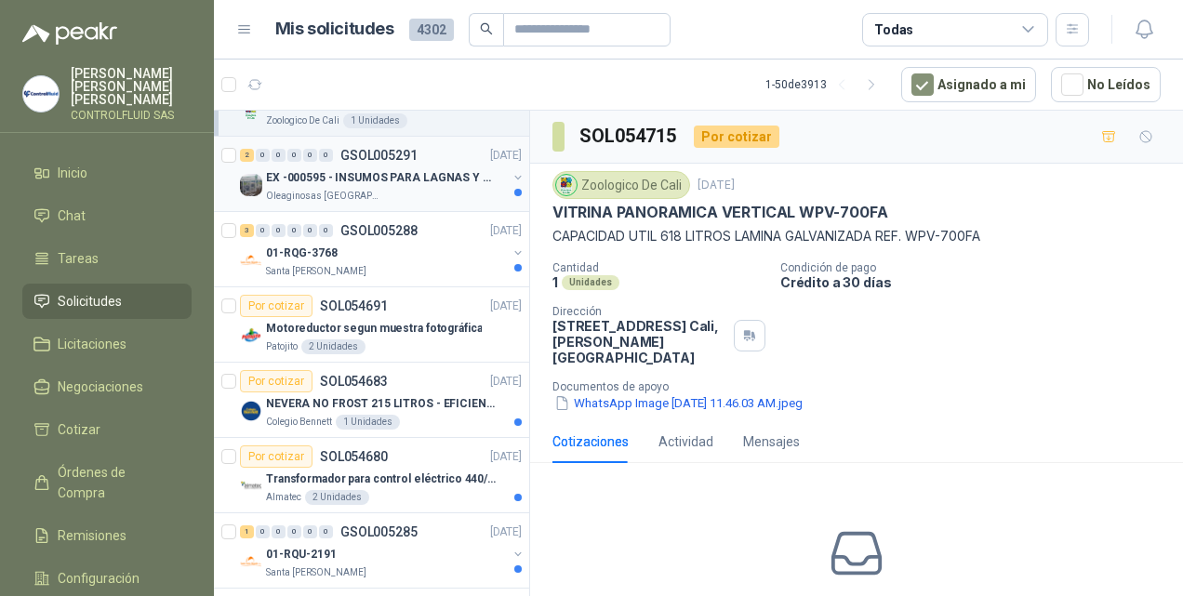
click at [341, 169] on p "EX -000595 - INSUMOS PARA LAGNAS Y OFICINAS PLANTA" at bounding box center [382, 178] width 232 height 18
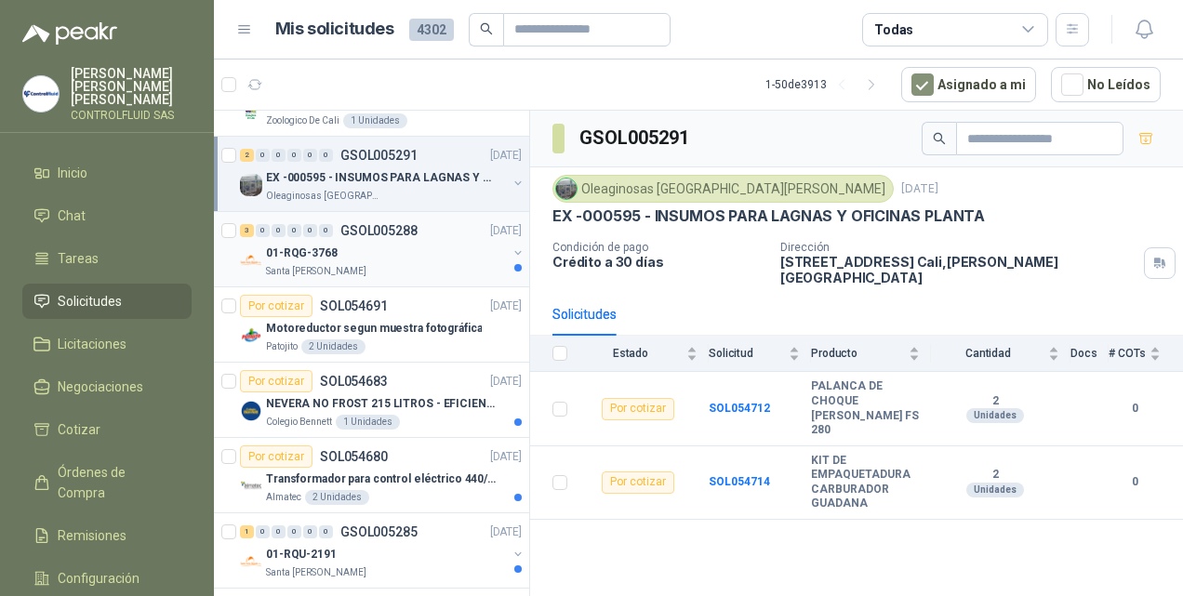
click at [321, 245] on p "01-RQG-3768" at bounding box center [302, 254] width 72 height 18
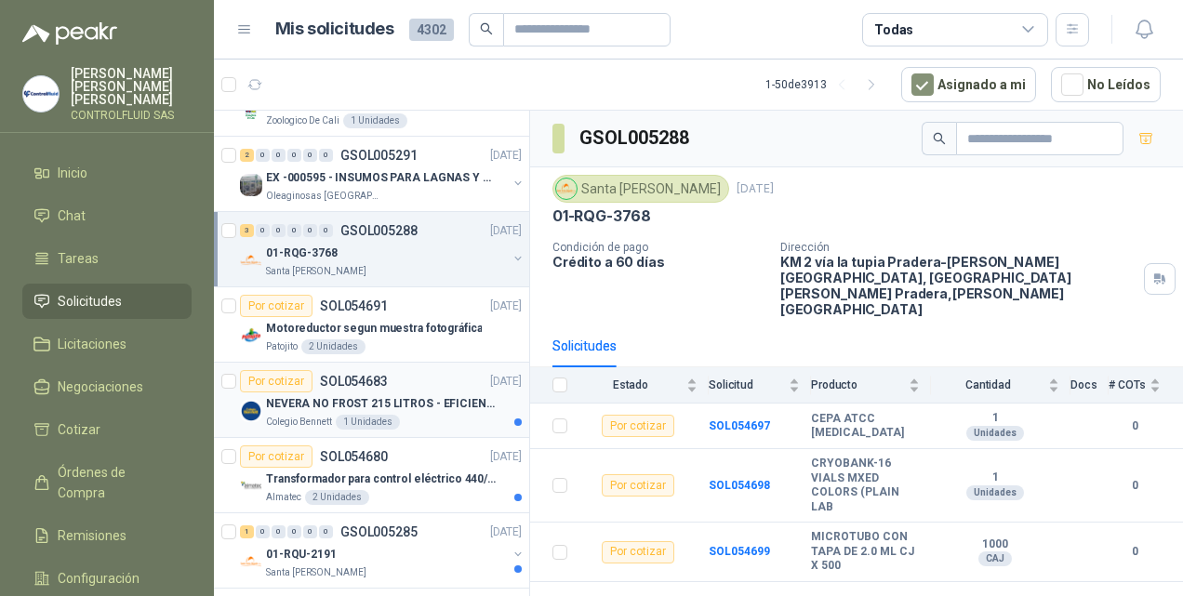
click at [331, 399] on div "NEVERA NO FROST 215 LITROS - EFICIENCIA ENERGETICA A" at bounding box center [394, 403] width 256 height 22
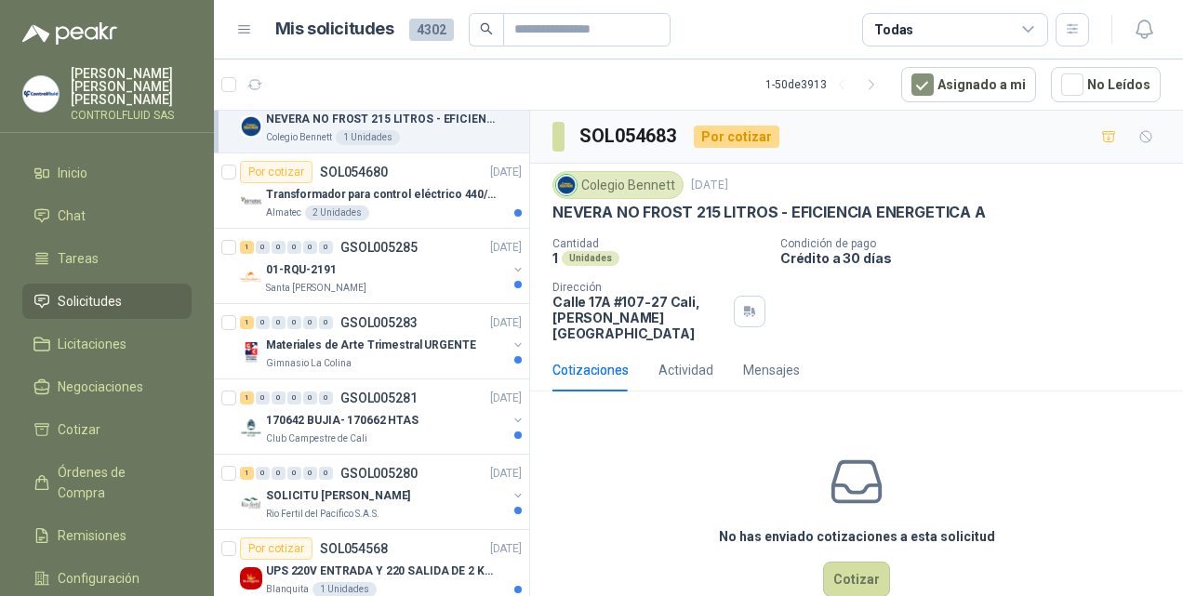
scroll to position [3004, 0]
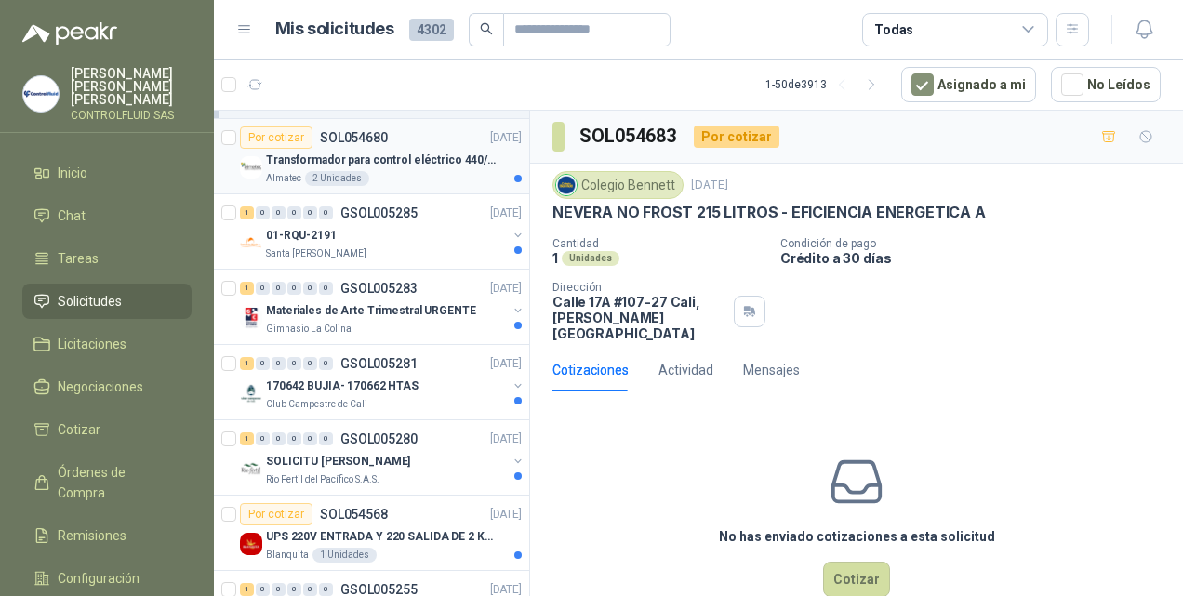
click at [359, 156] on div "Transformador para control eléctrico 440/220/110 - 45O VA." at bounding box center [394, 160] width 256 height 22
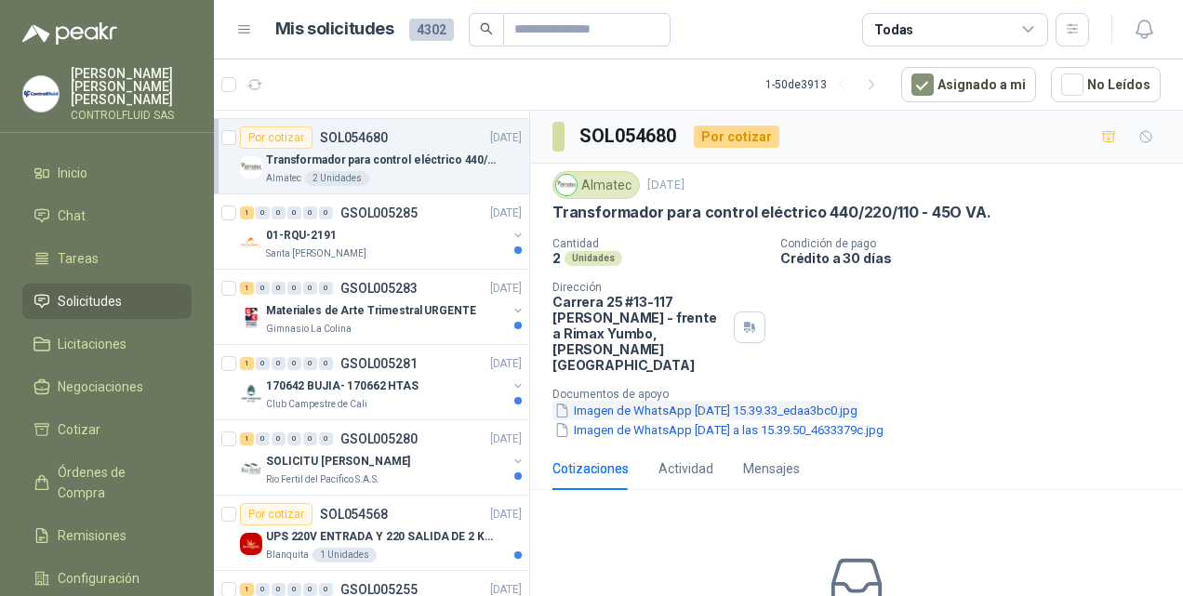
click at [614, 401] on button "Imagen de WhatsApp [DATE] 15.39.33_edaa3bc0.jpg" at bounding box center [705, 411] width 307 height 20
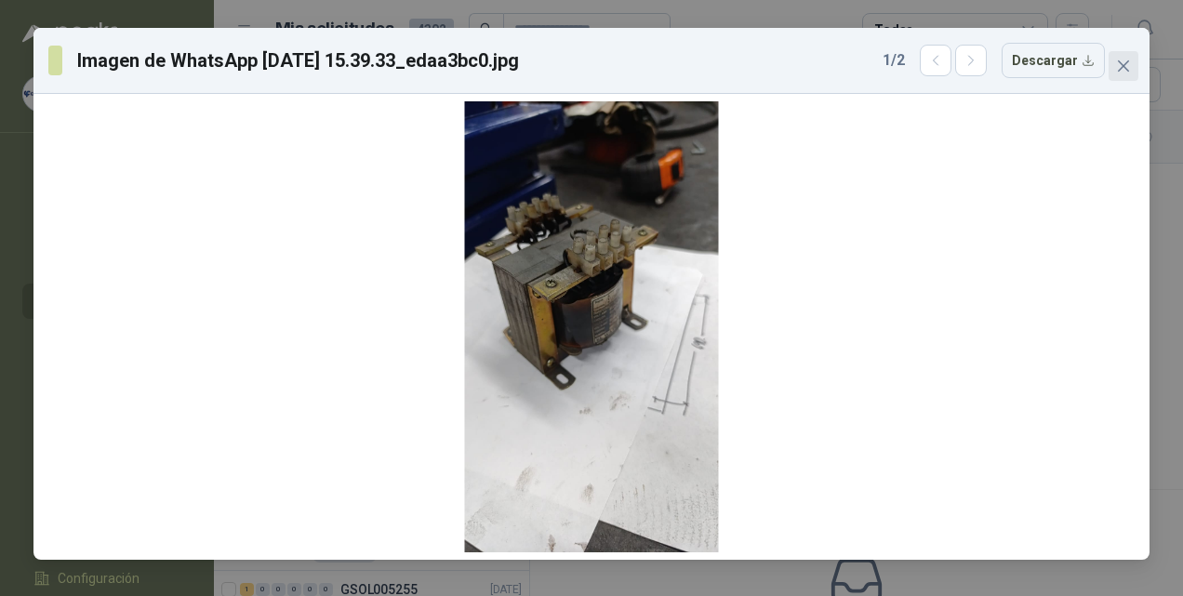
click at [1128, 70] on icon "close" at bounding box center [1123, 65] width 11 height 11
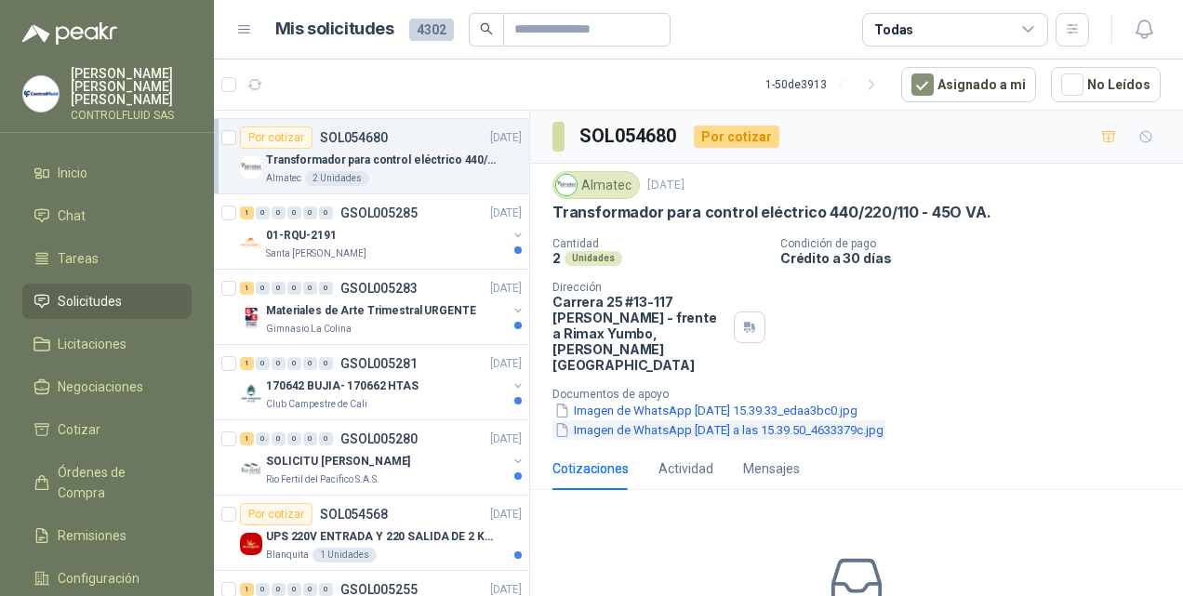
click at [606, 420] on button "Imagen de WhatsApp [DATE] a las 15.39.50_4633379c.jpg" at bounding box center [718, 430] width 333 height 20
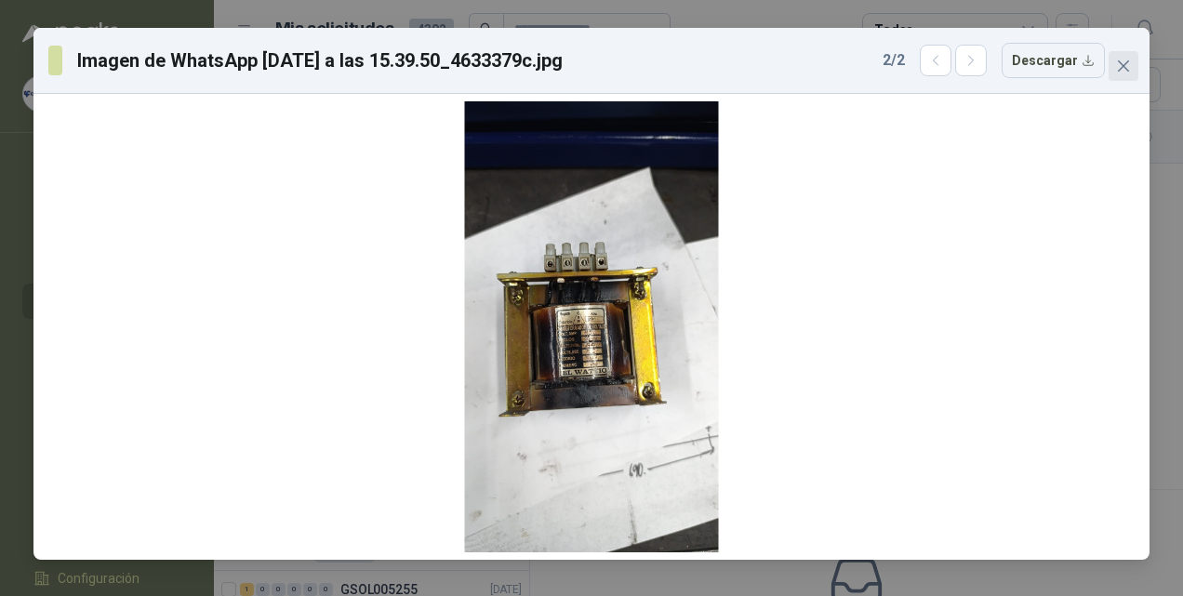
click at [1127, 60] on icon "close" at bounding box center [1123, 66] width 15 height 15
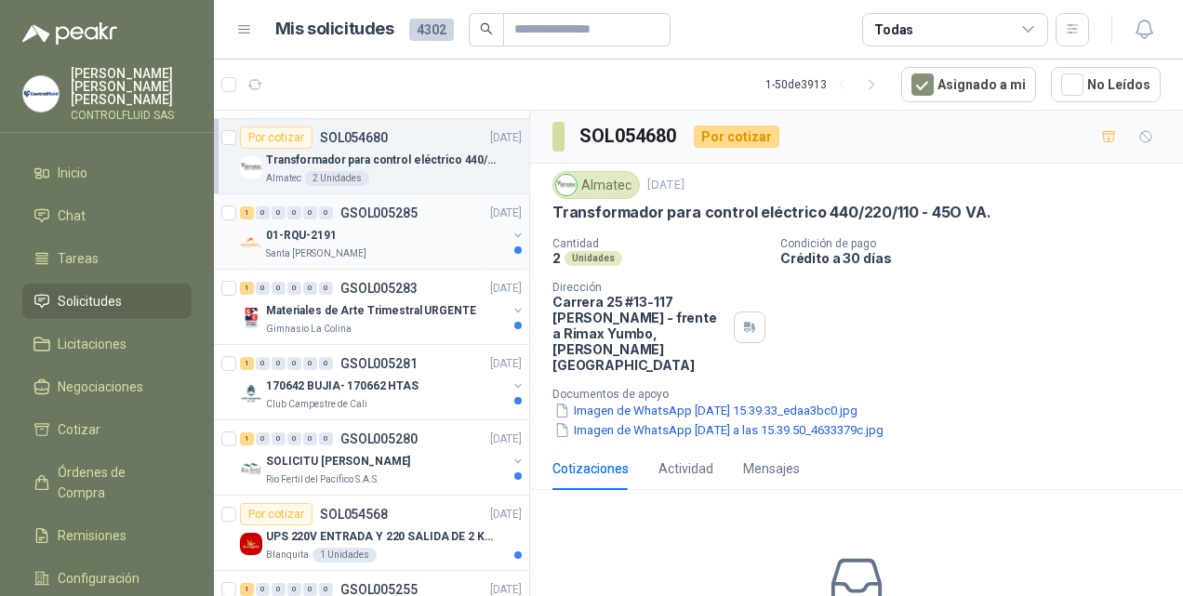
click at [292, 227] on p "01-RQU-2191" at bounding box center [301, 236] width 71 height 18
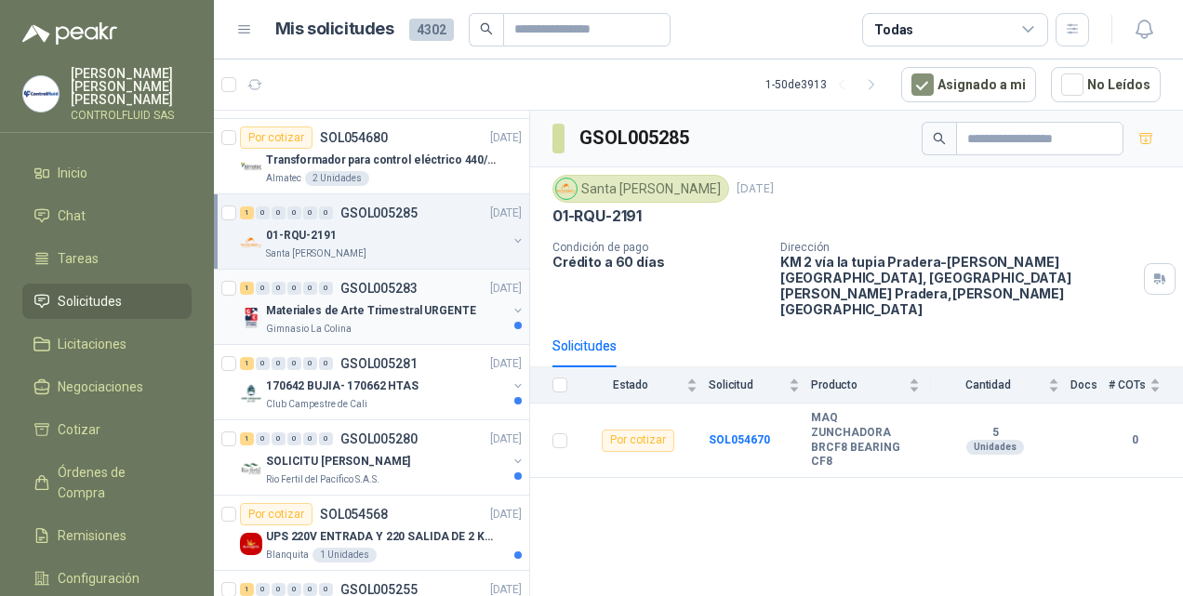
click at [315, 302] on p "Materiales de Arte Trimestral URGENTE" at bounding box center [371, 311] width 210 height 18
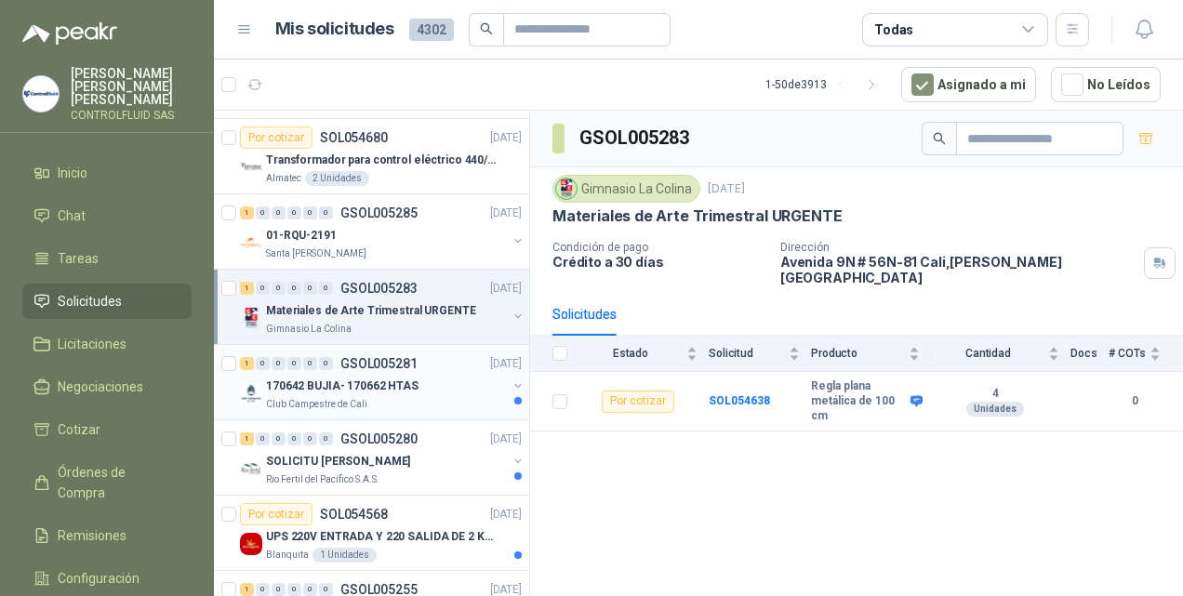
click at [336, 377] on p "170642 BUJIA- 170662 HTAS" at bounding box center [342, 386] width 152 height 18
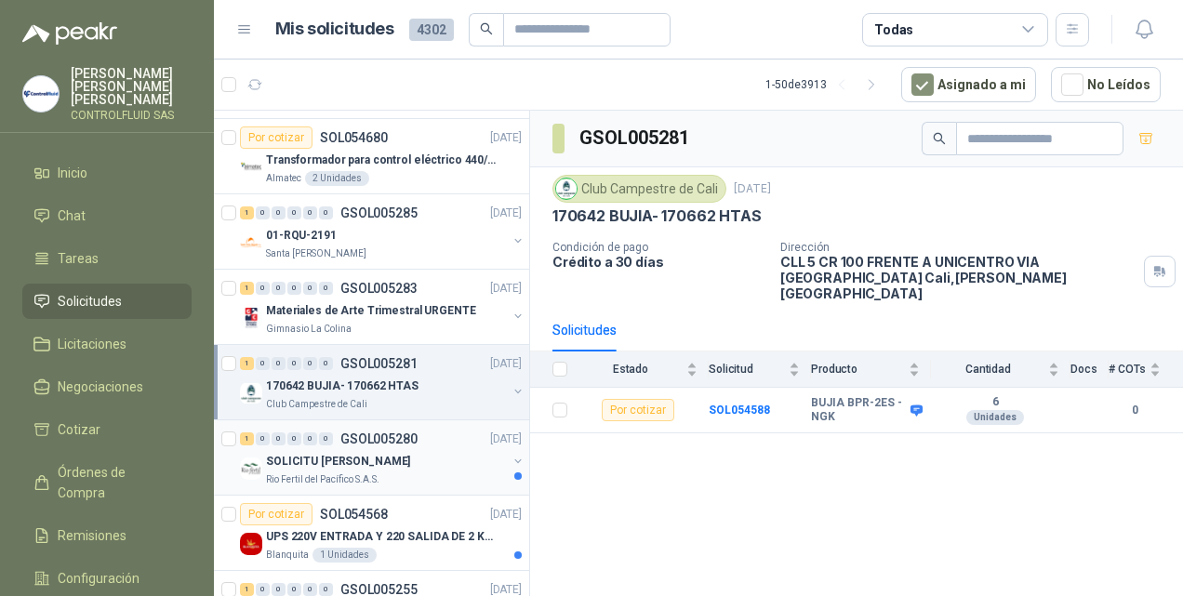
click at [314, 472] on p "Rio Fertil del Pacífico S.A.S." at bounding box center [322, 479] width 113 height 15
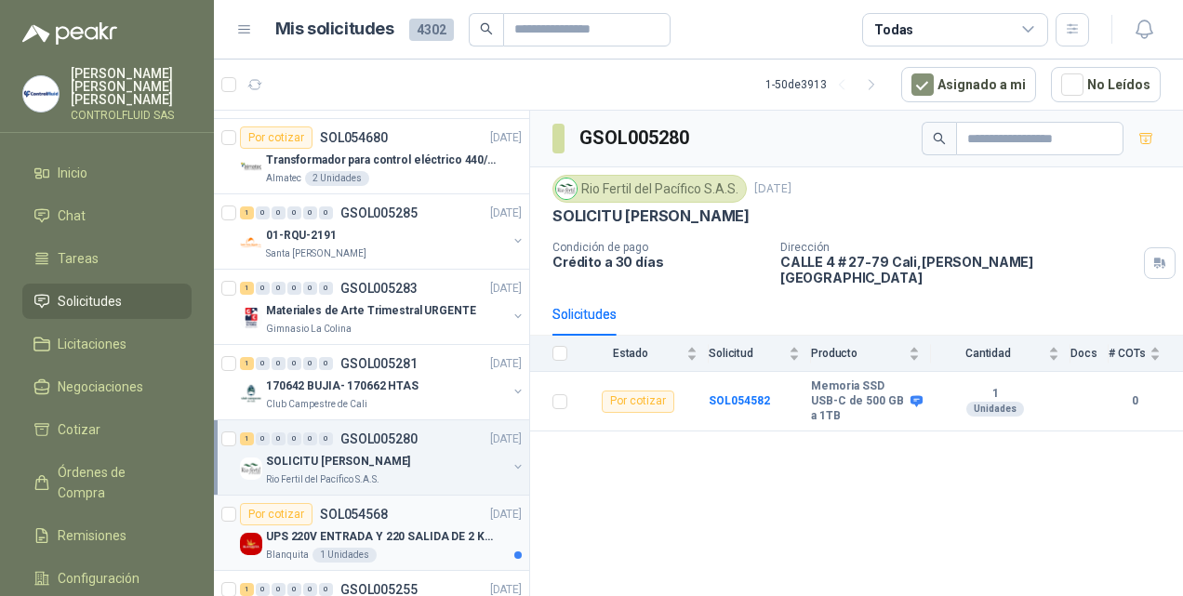
click at [355, 528] on p "UPS 220V ENTRADA Y 220 SALIDA DE 2 KVA" at bounding box center [382, 537] width 232 height 18
